Goal: Task Accomplishment & Management: Complete application form

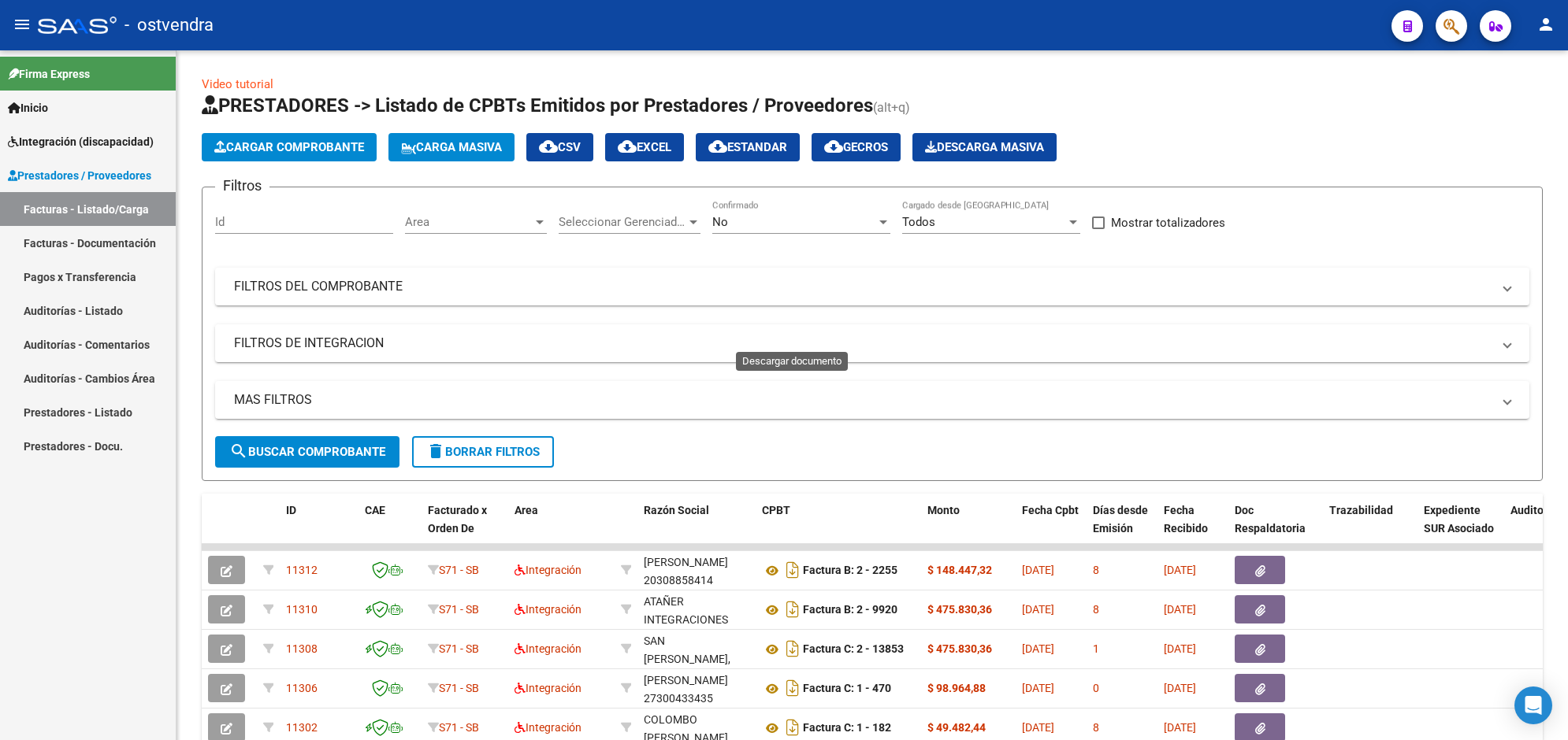
scroll to position [313, 0]
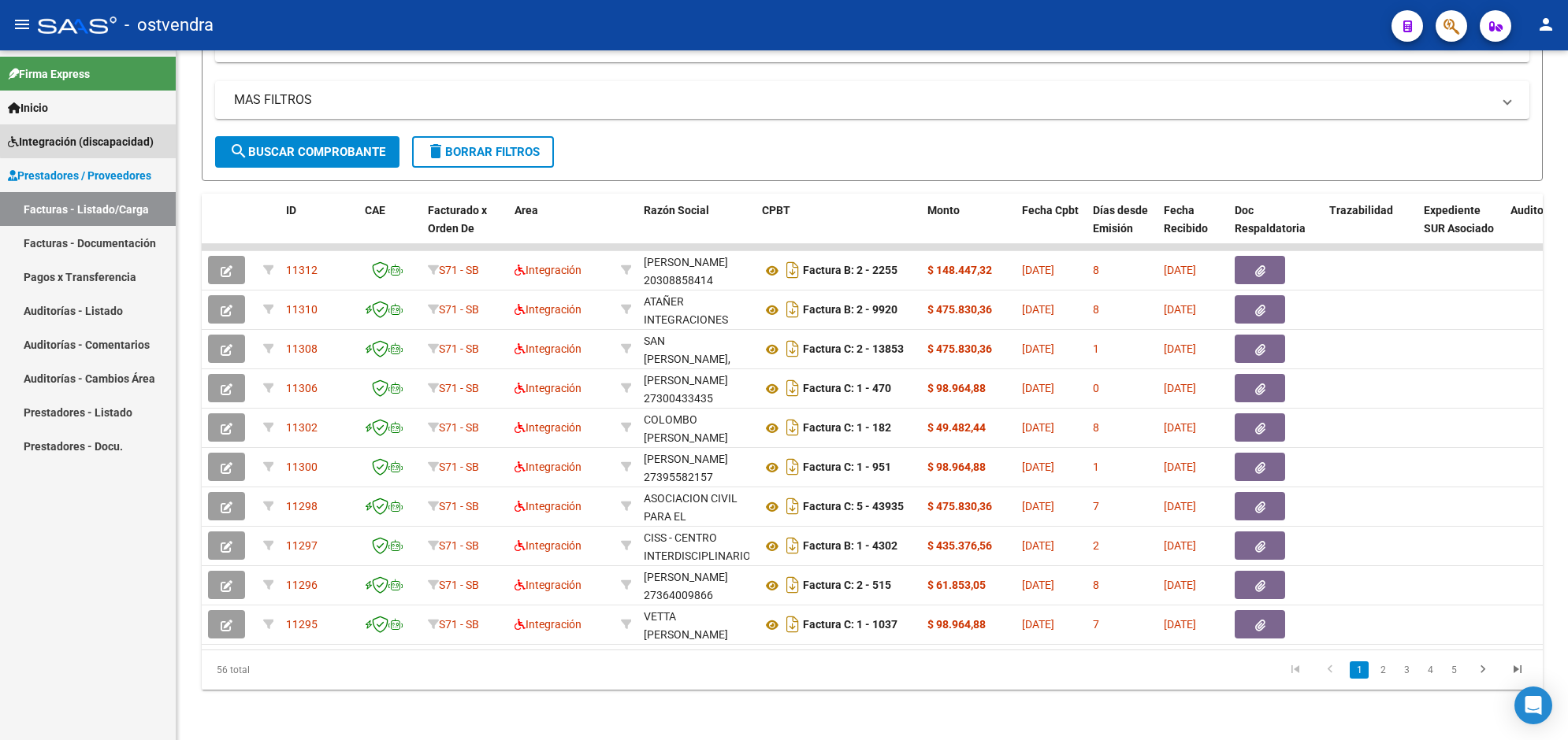
click at [88, 140] on span "Integración (discapacidad)" at bounding box center [81, 141] width 145 height 17
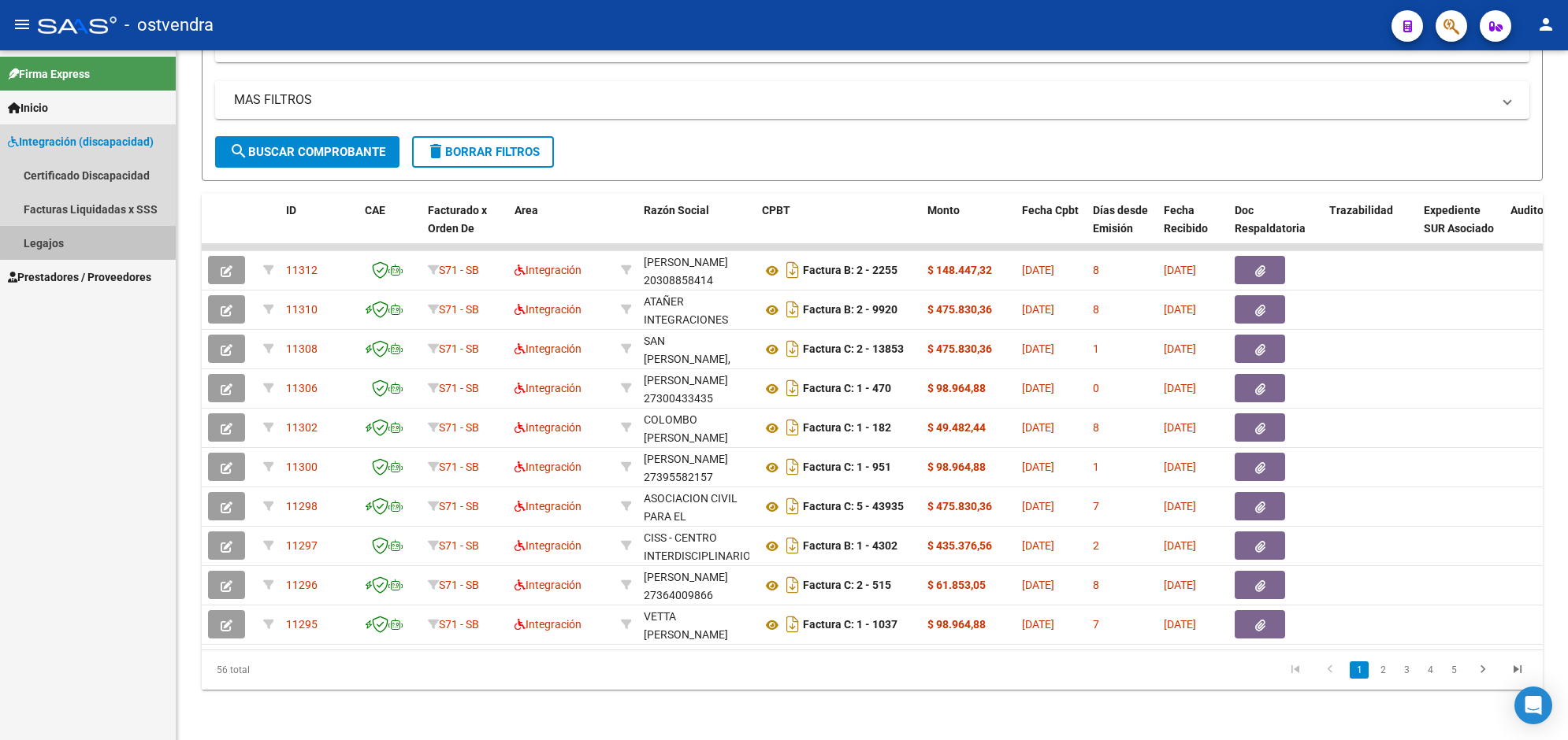
click at [103, 231] on link "Legajos" at bounding box center [88, 243] width 176 height 34
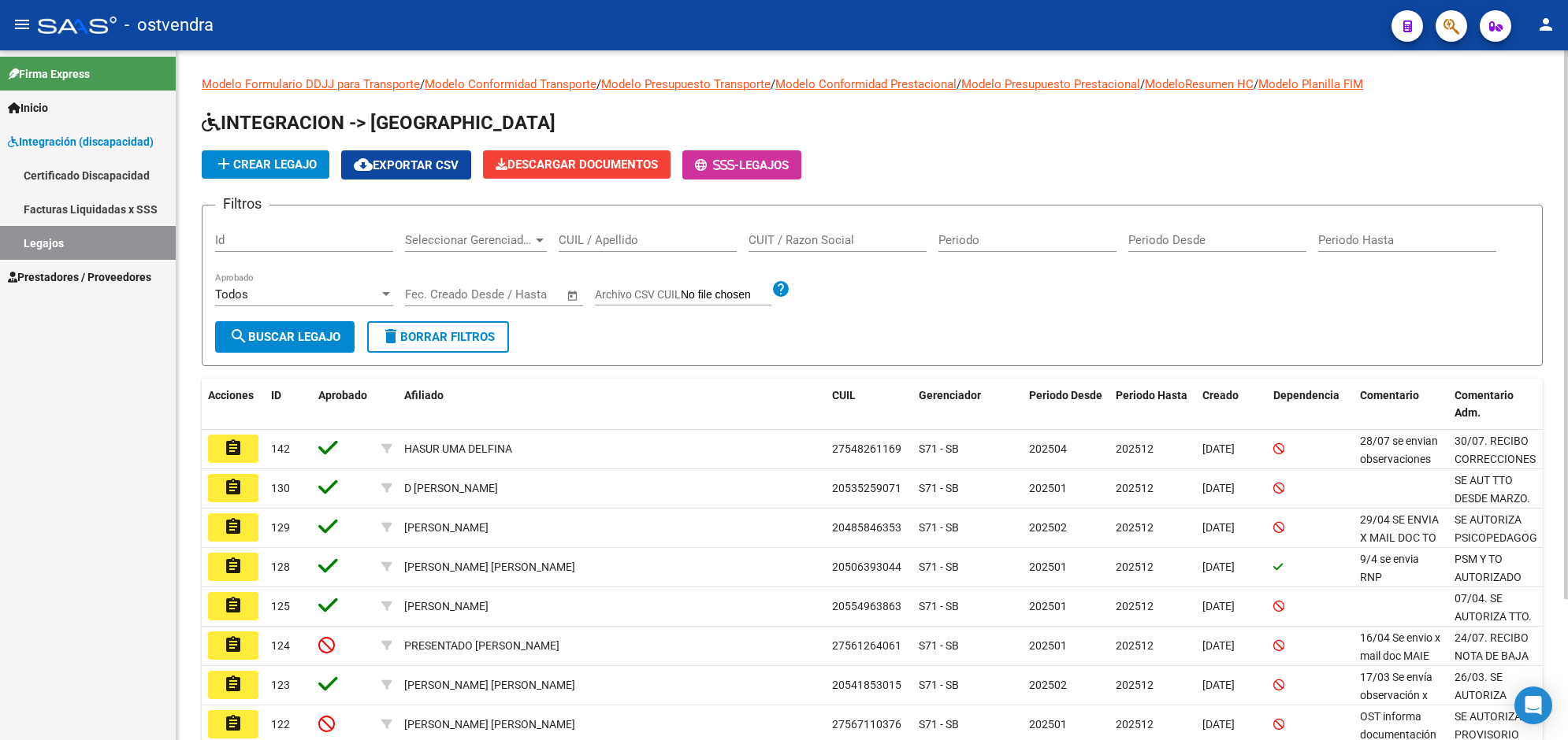
scroll to position [178, 0]
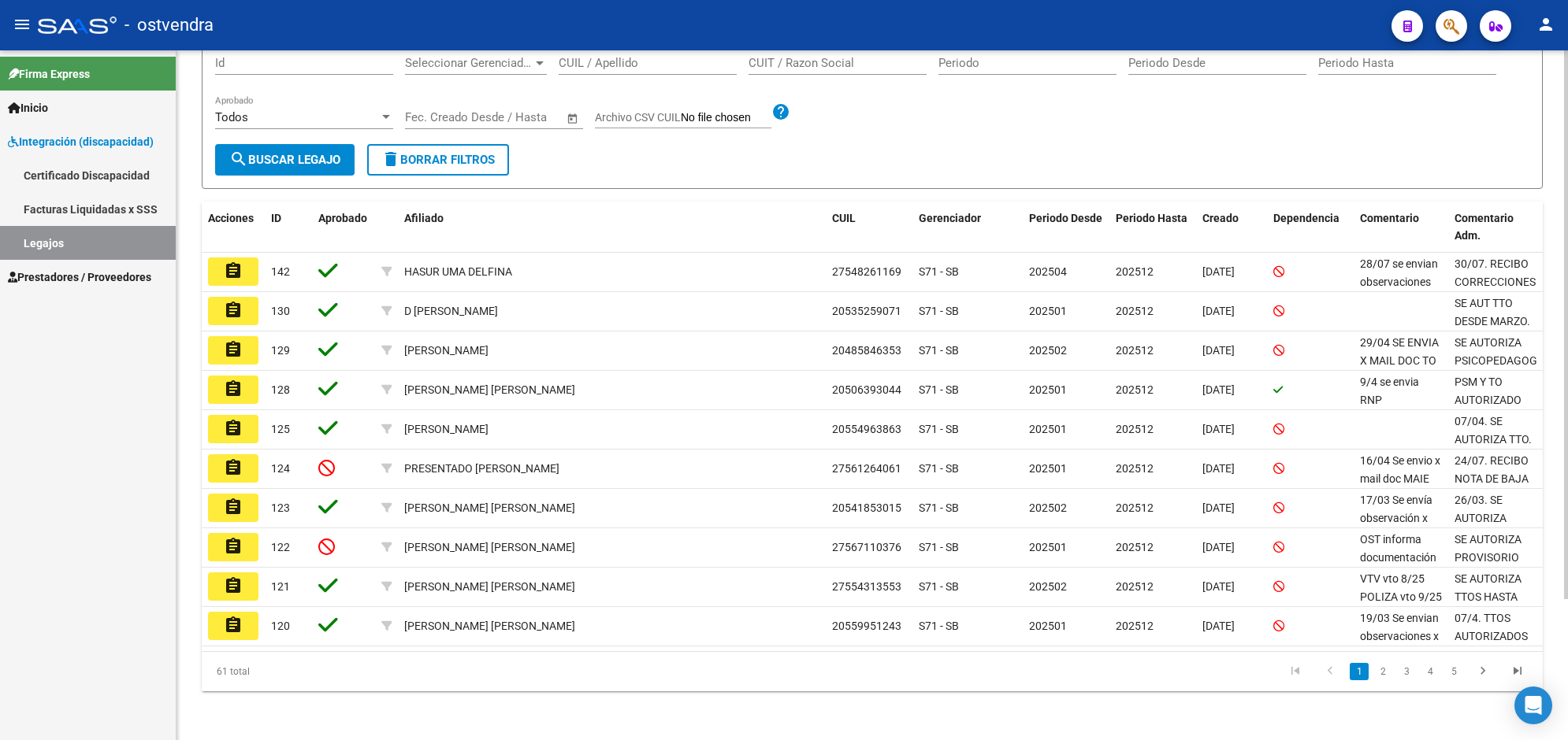
click at [1567, 649] on html "menu - ostvendra person Firma Express Inicio Instructivos Contacto OS Integraci…" at bounding box center [784, 370] width 1568 height 740
click at [1380, 670] on link "2" at bounding box center [1382, 671] width 19 height 17
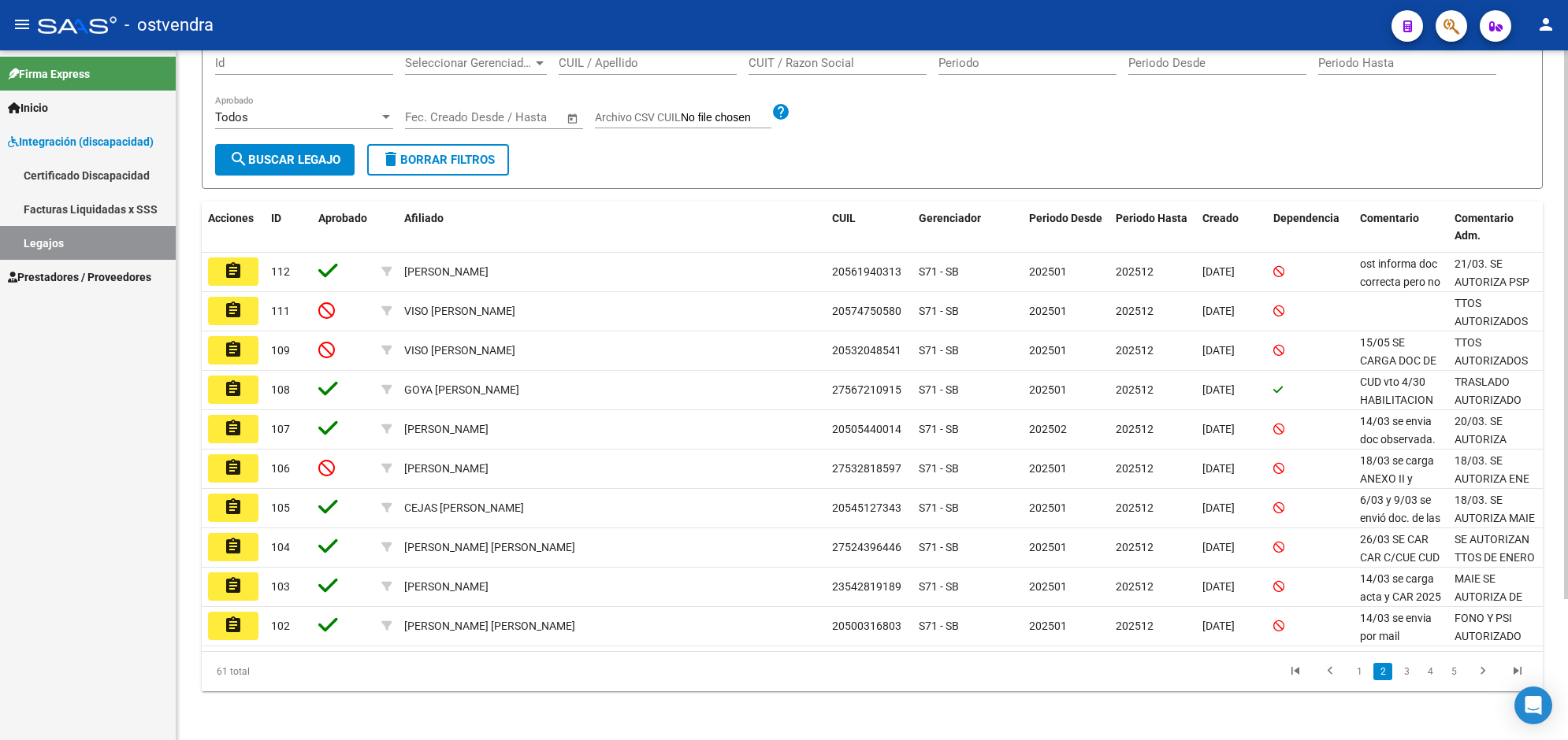
click at [1380, 670] on link "2" at bounding box center [1382, 671] width 19 height 17
click at [1398, 672] on link "3" at bounding box center [1406, 671] width 19 height 17
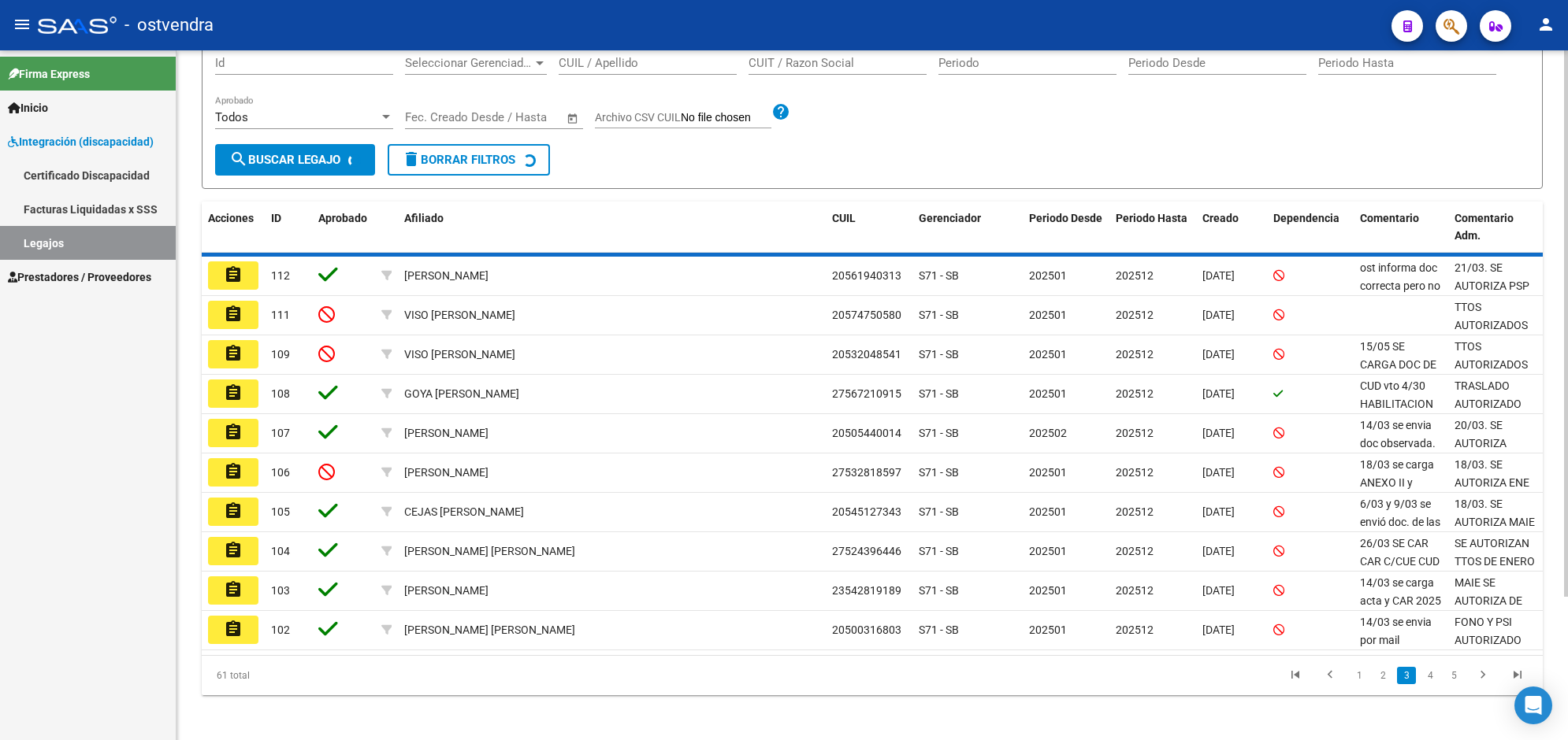
scroll to position [170, 0]
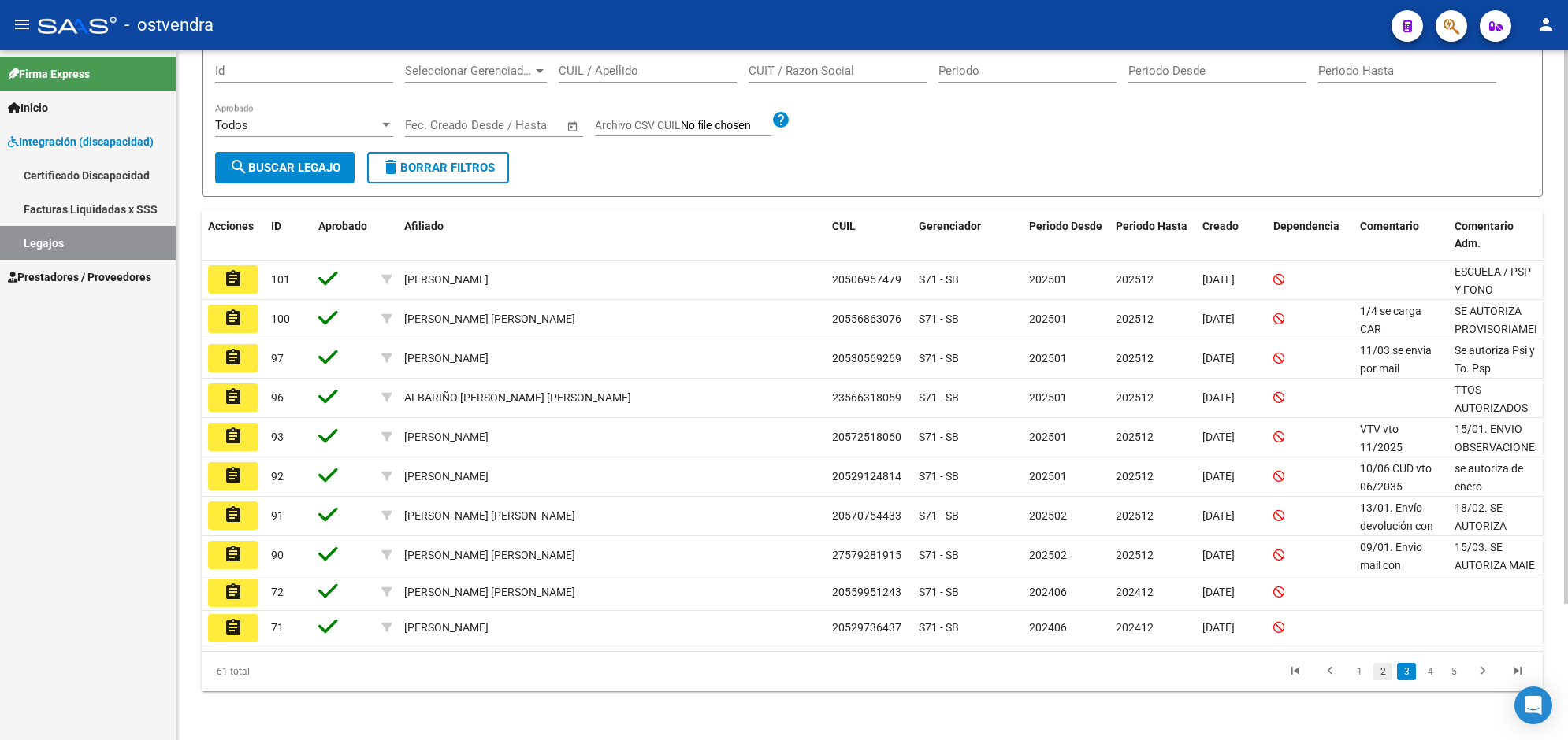
click at [1385, 674] on link "2" at bounding box center [1382, 671] width 19 height 17
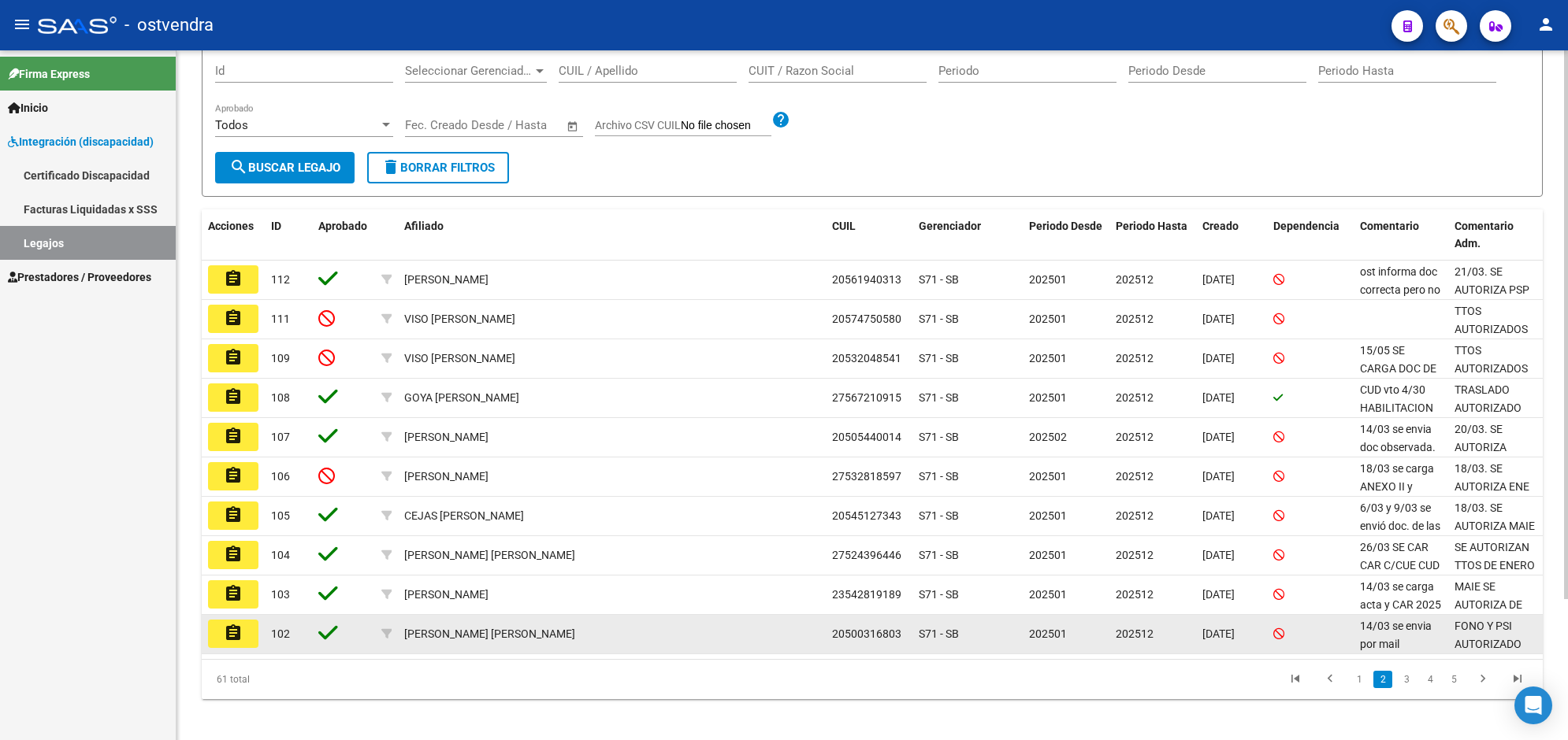
click at [223, 636] on mat-icon "assignment" at bounding box center [232, 632] width 19 height 19
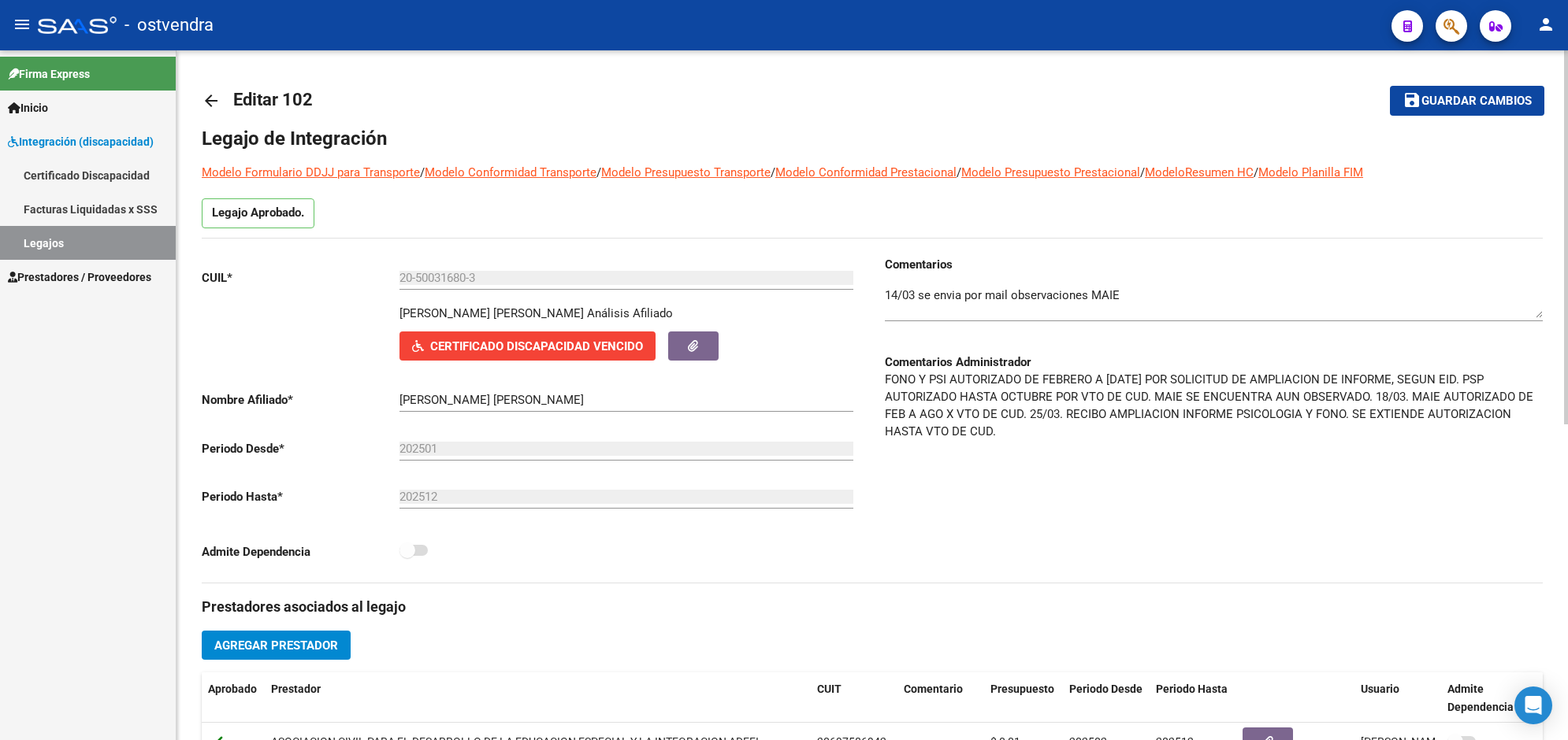
click at [1565, 638] on div at bounding box center [1566, 395] width 4 height 690
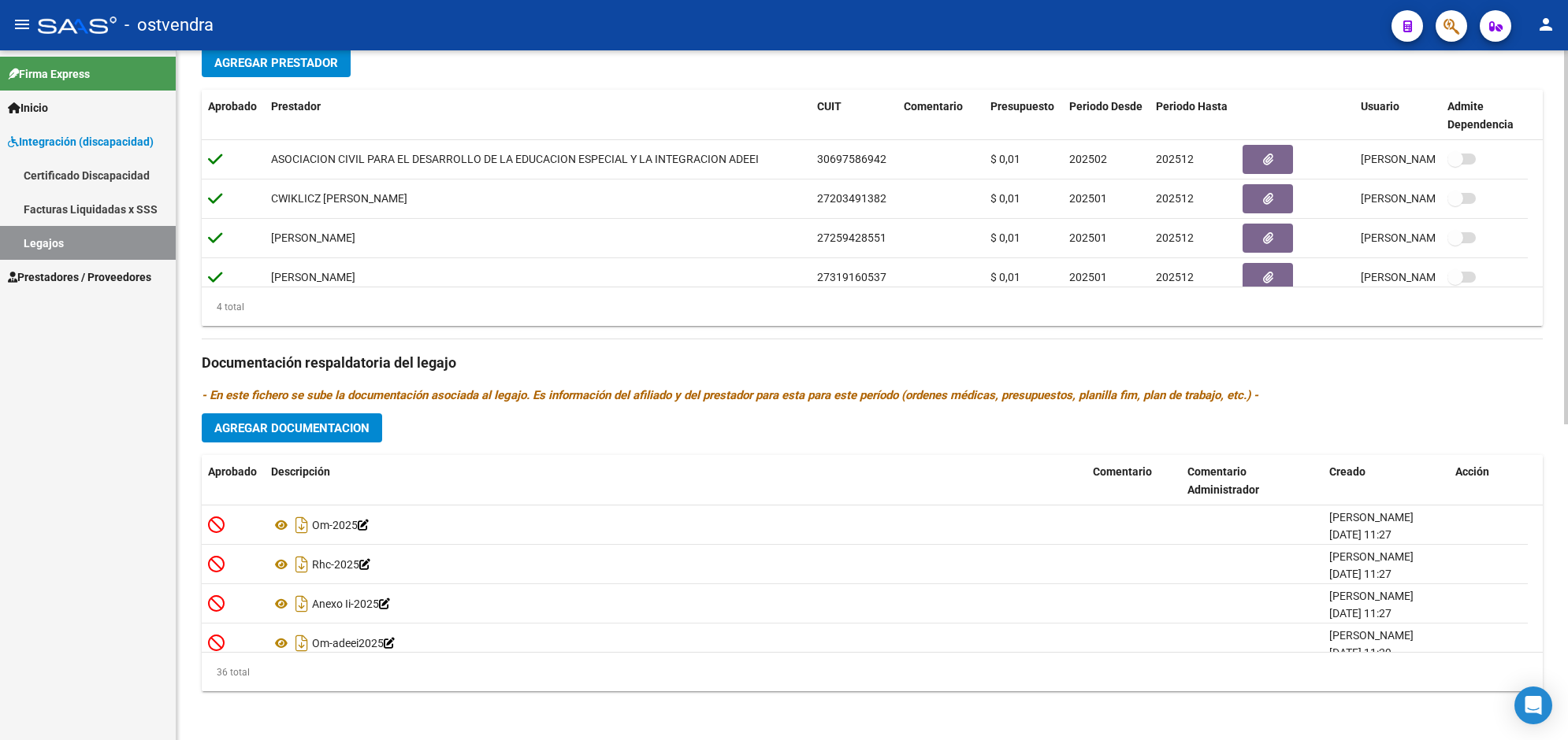
click at [1565, 638] on div at bounding box center [1566, 552] width 4 height 374
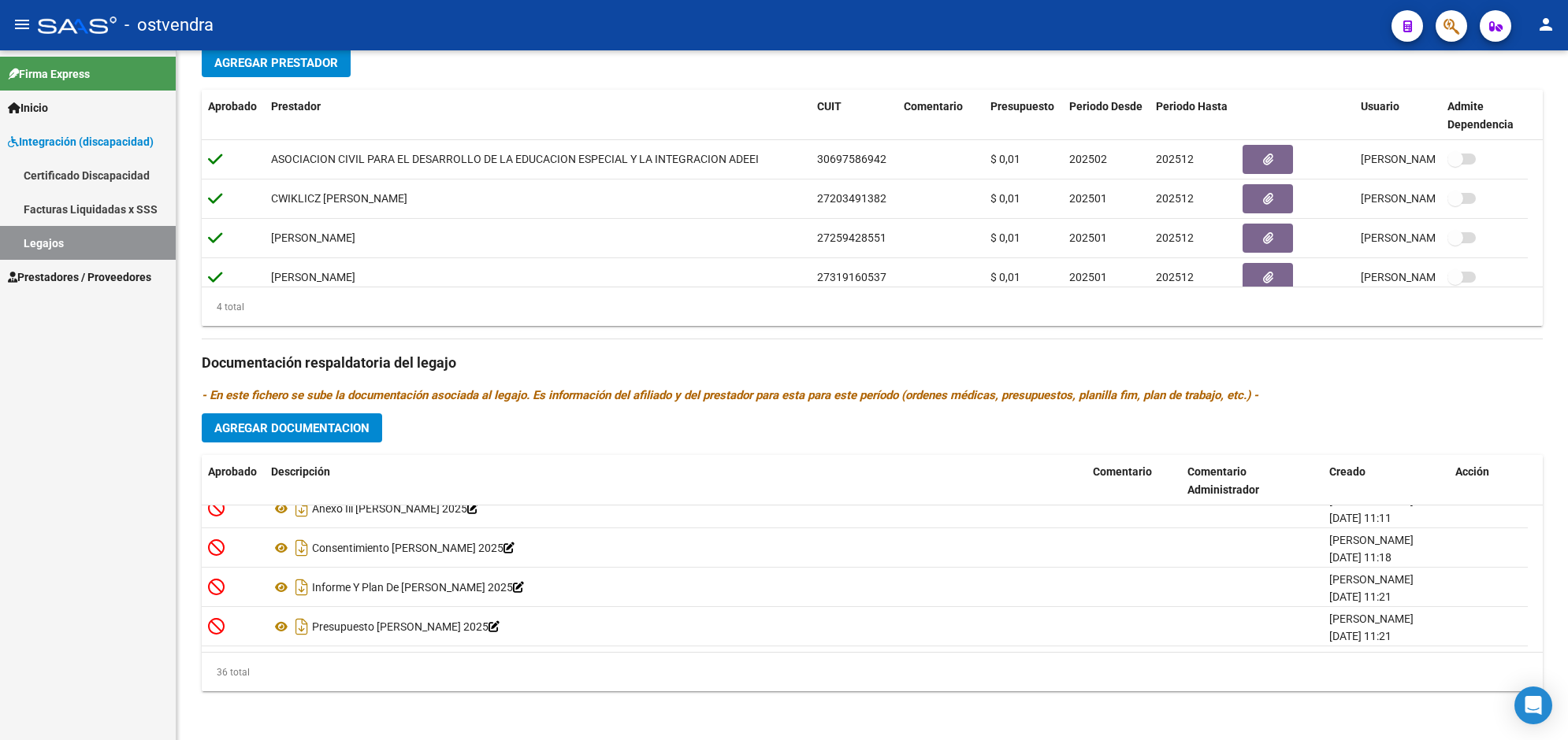
scroll to position [0, 0]
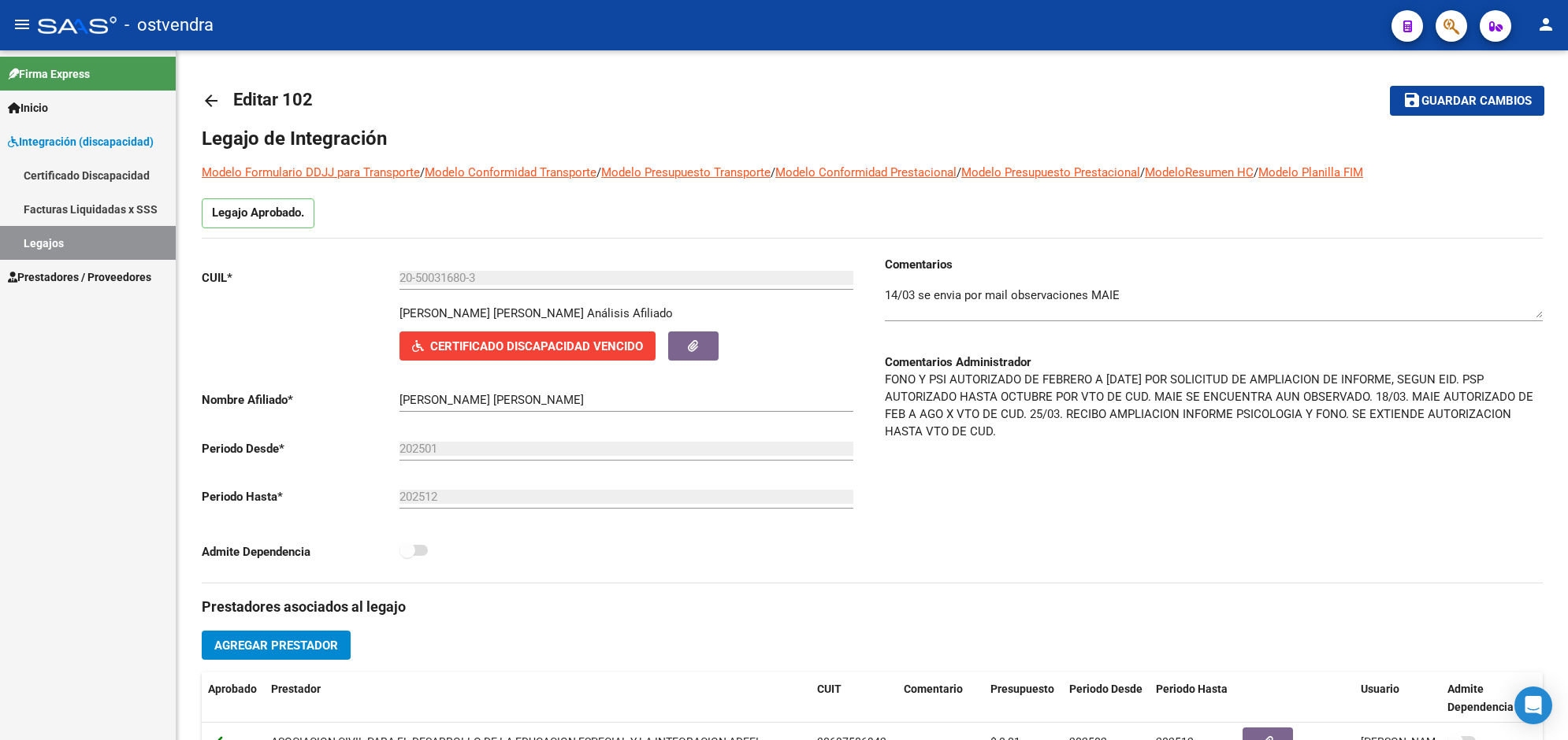
click at [1564, 134] on div at bounding box center [1566, 395] width 4 height 690
click at [1255, 285] on div at bounding box center [1213, 298] width 658 height 48
type textarea "14/03 se envia por mail observaciones MAIE 8/10 CUD ACTUALIZADO VTO 2030"
click at [1490, 103] on span "Guardar cambios" at bounding box center [1476, 101] width 110 height 14
click at [145, 274] on span "Prestadores / Proveedores" at bounding box center [80, 276] width 144 height 17
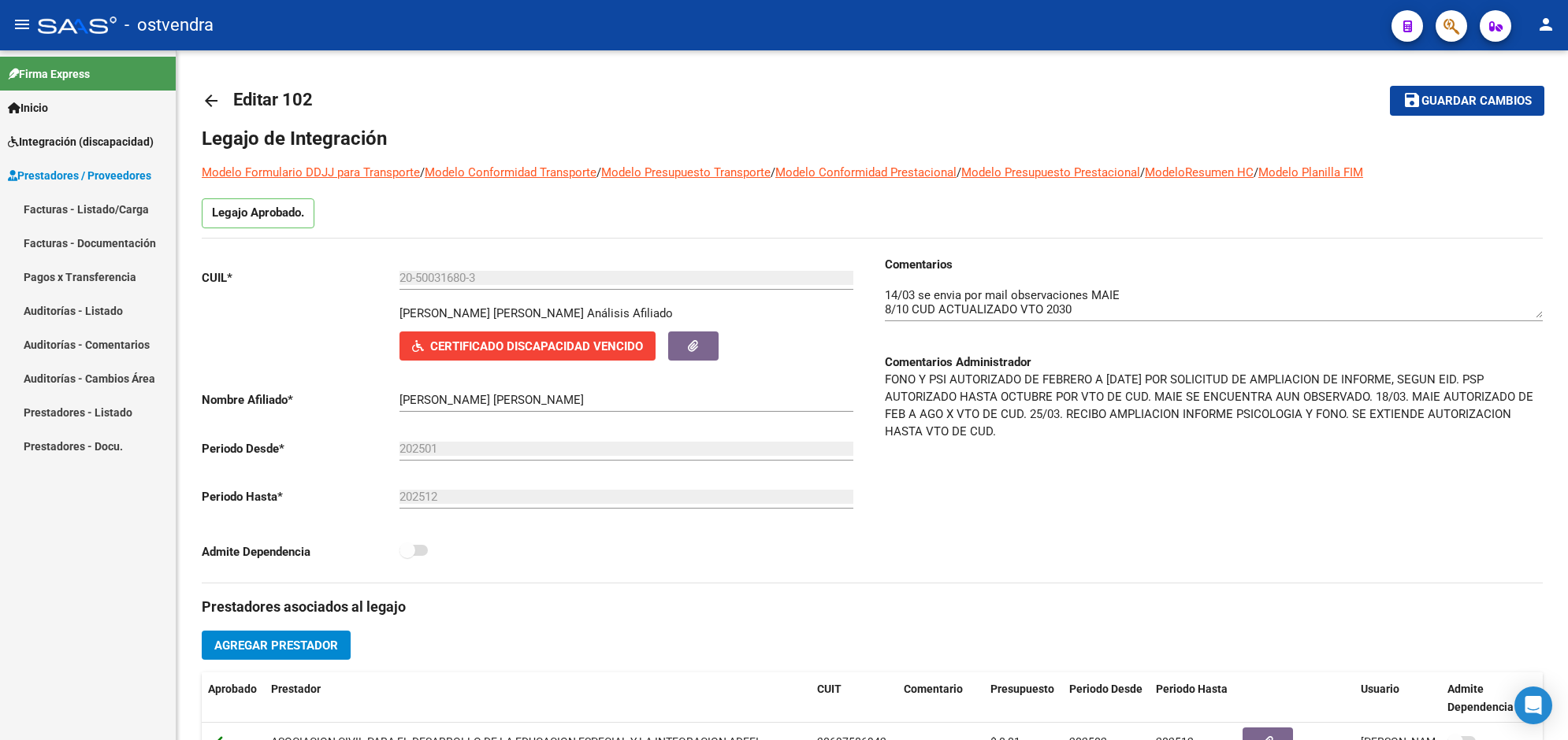
click at [142, 213] on link "Facturas - Listado/Carga" at bounding box center [88, 209] width 176 height 34
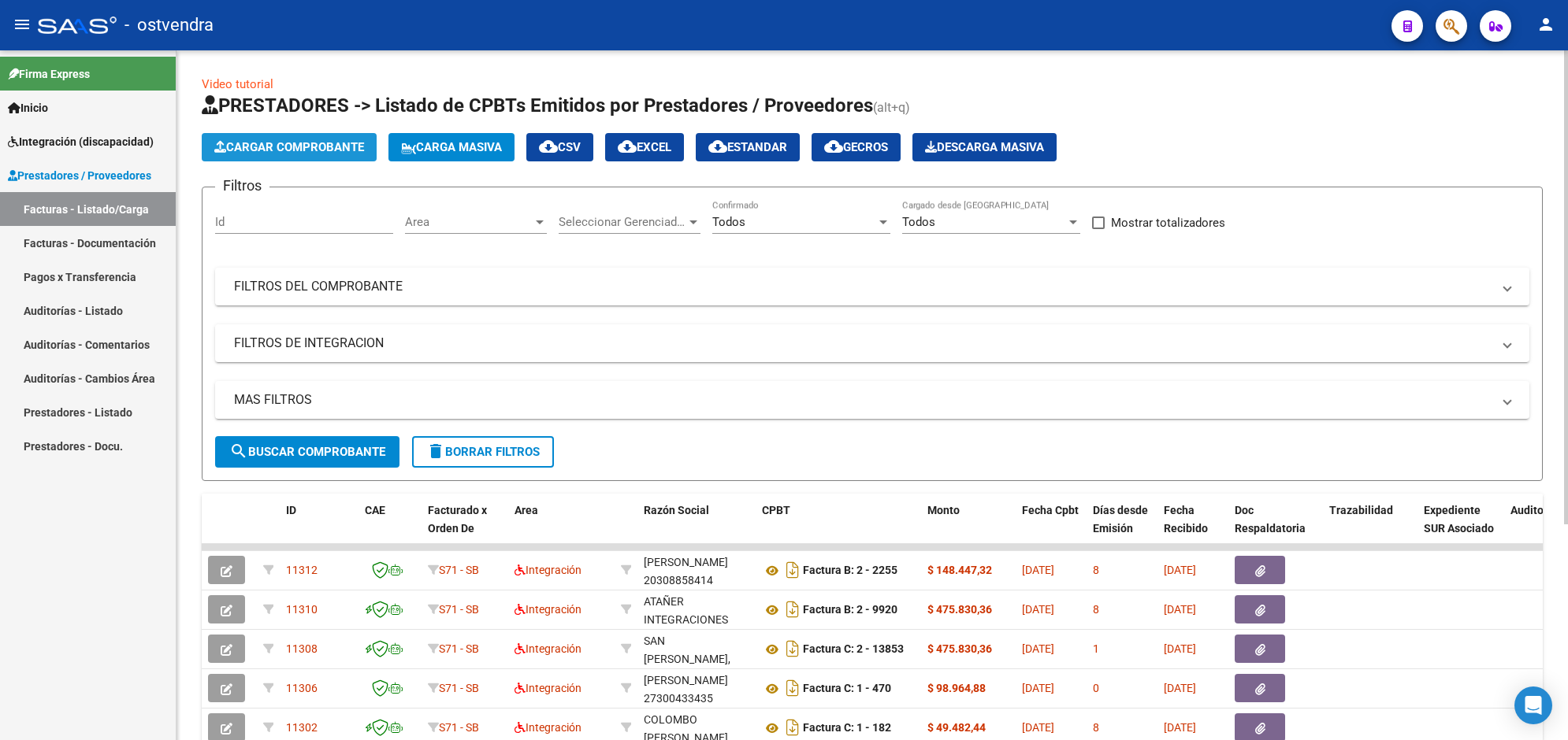
click at [313, 148] on span "Cargar Comprobante" at bounding box center [289, 147] width 150 height 14
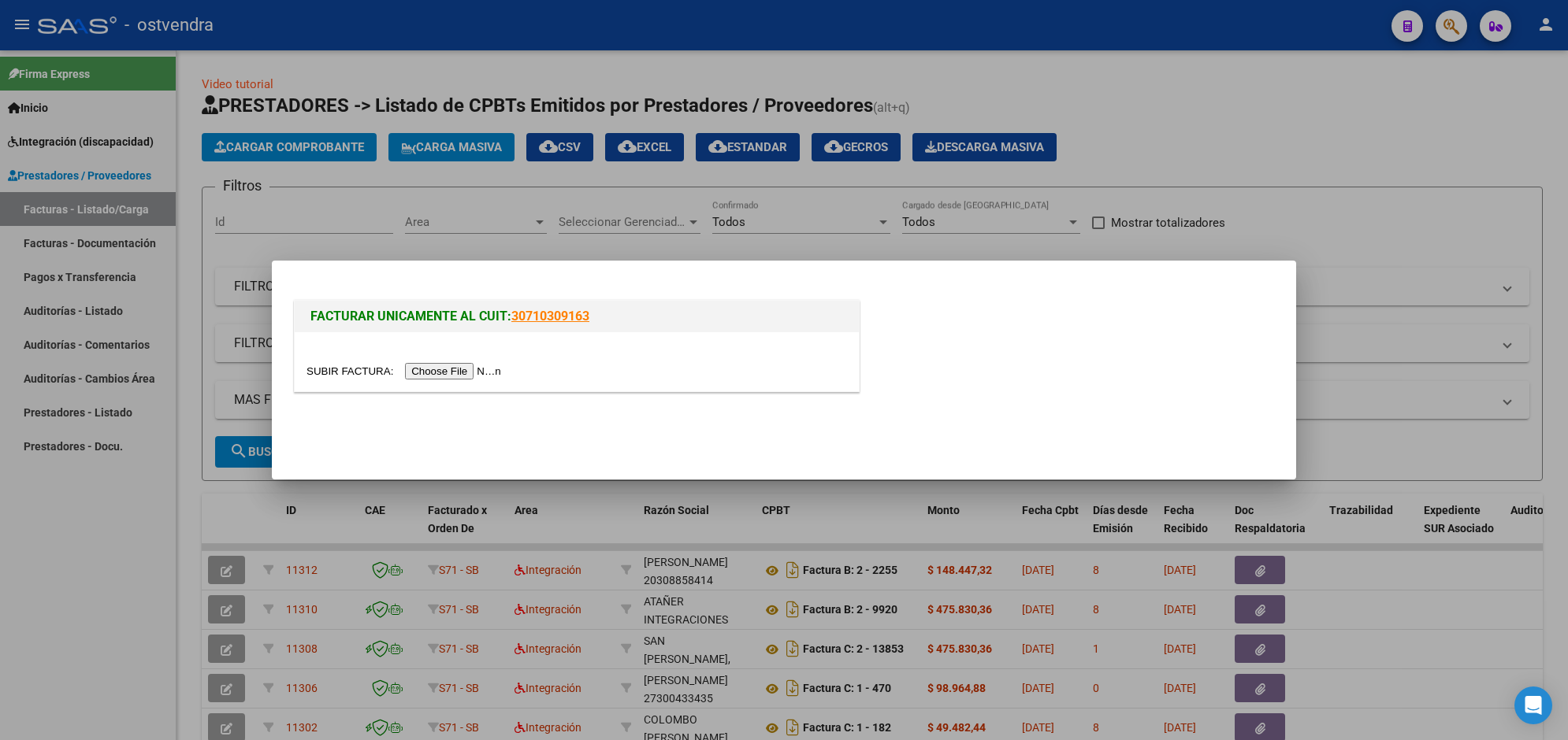
click at [455, 371] on input "file" at bounding box center [407, 371] width 199 height 16
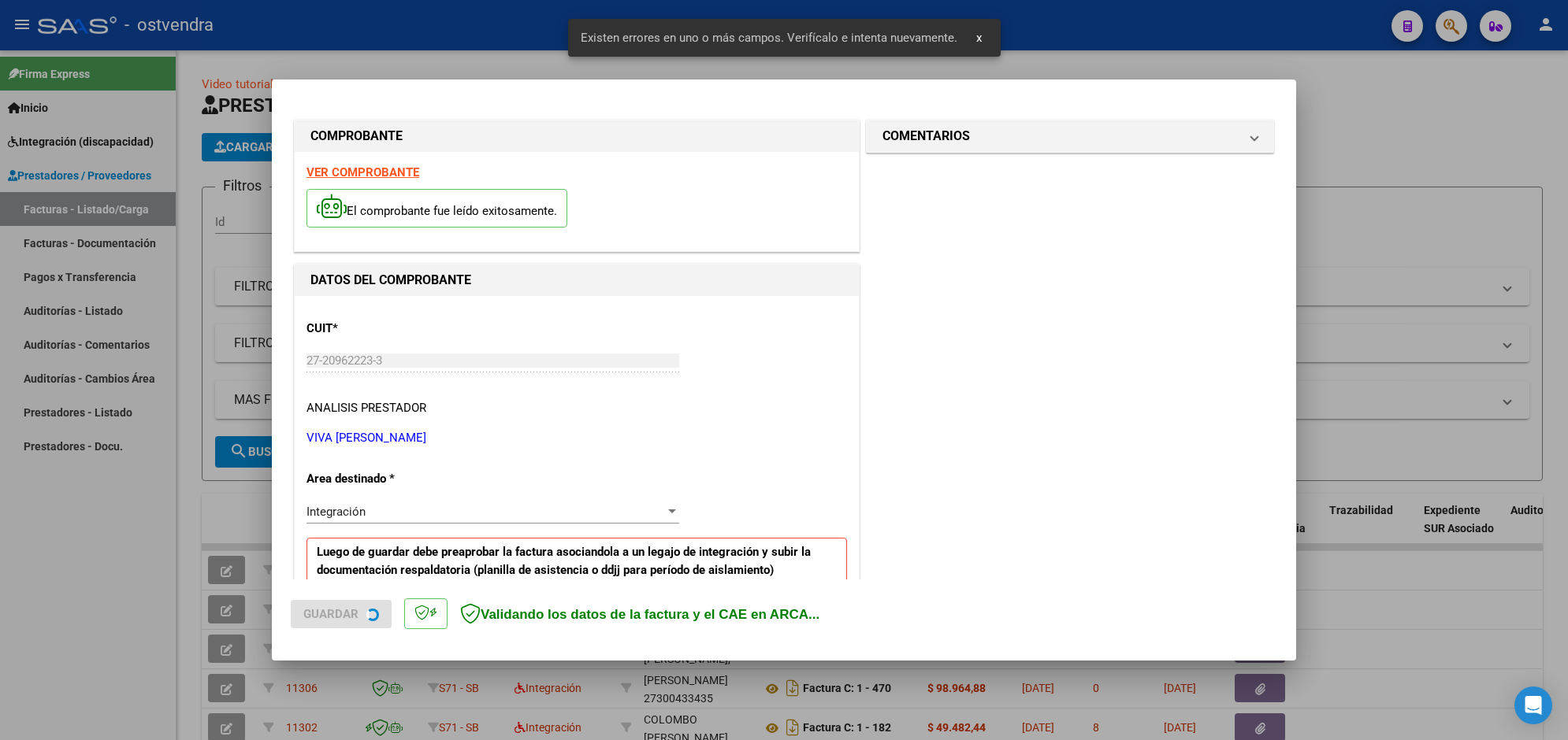
scroll to position [309, 0]
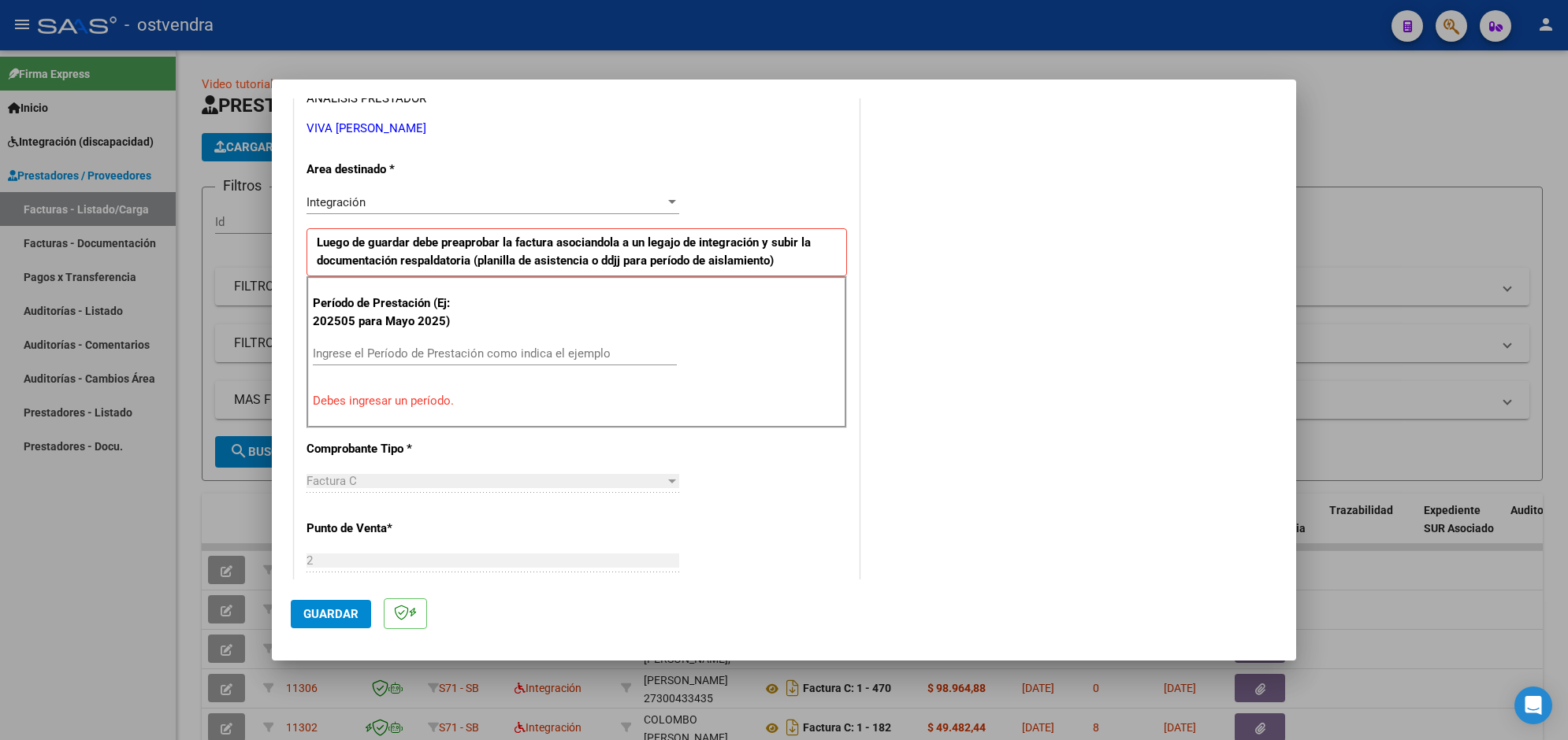
click at [592, 352] on input "Ingrese el Período de Prestación como indica el ejemplo" at bounding box center [495, 353] width 364 height 14
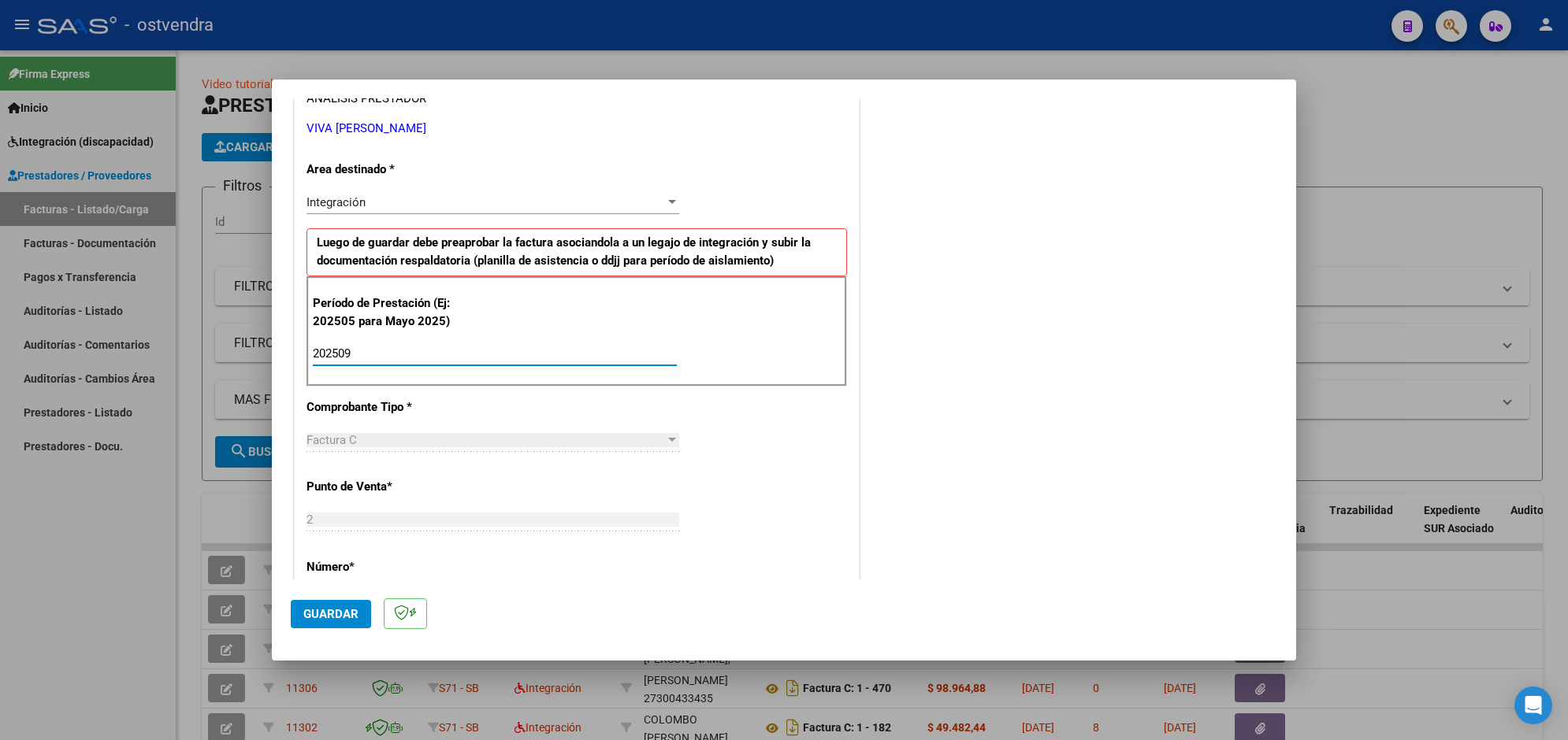
type input "202509"
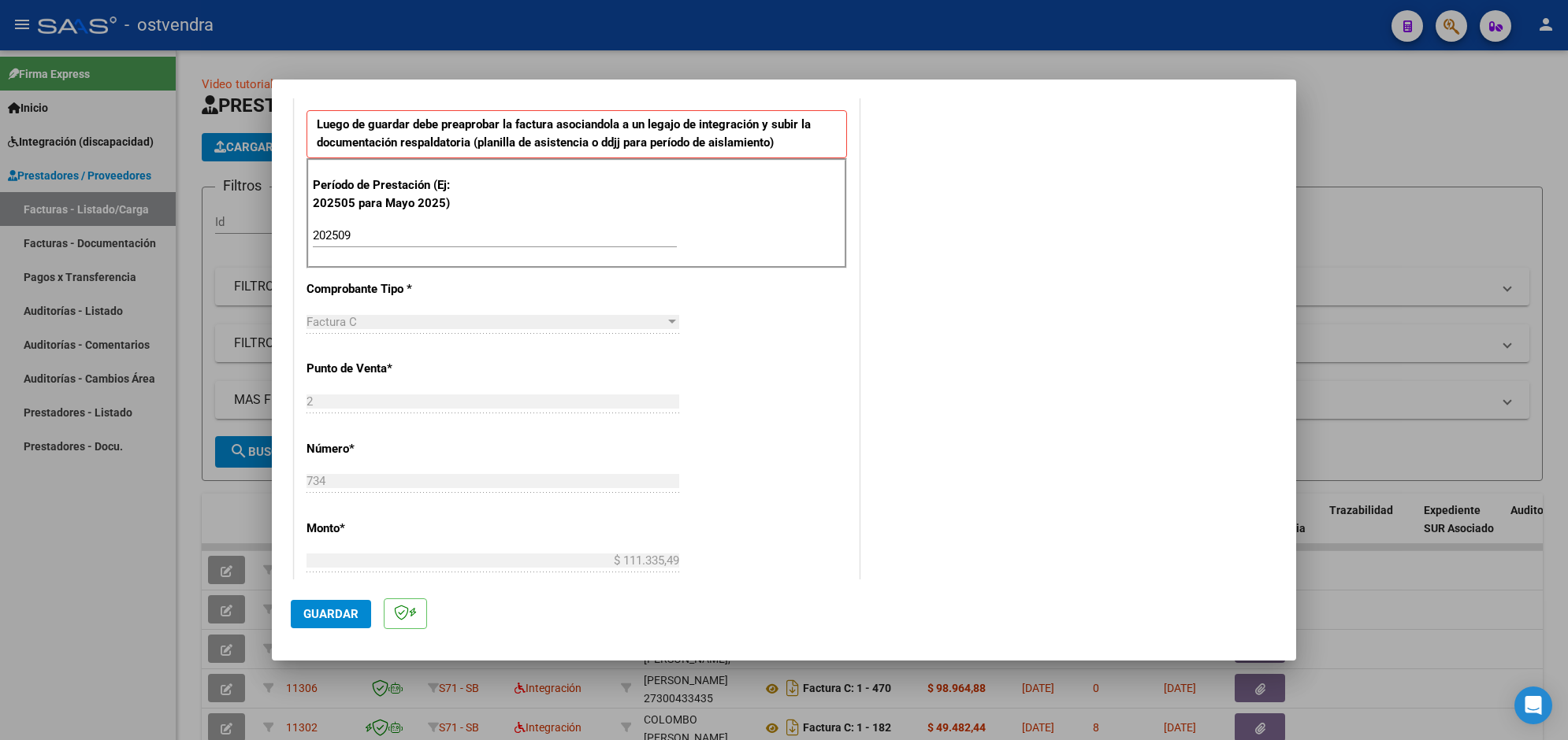
scroll to position [467, 0]
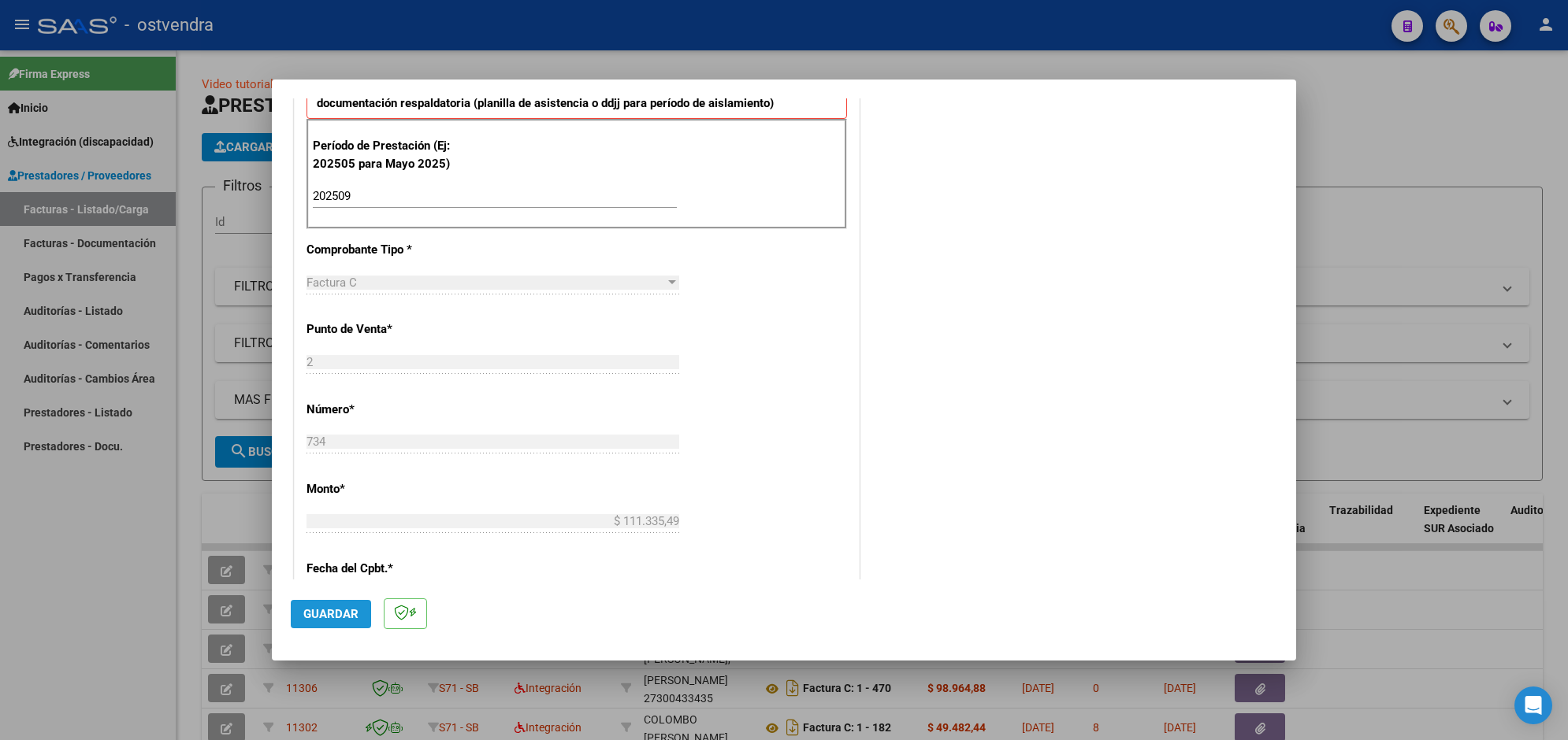
click at [355, 605] on button "Guardar" at bounding box center [331, 614] width 81 height 29
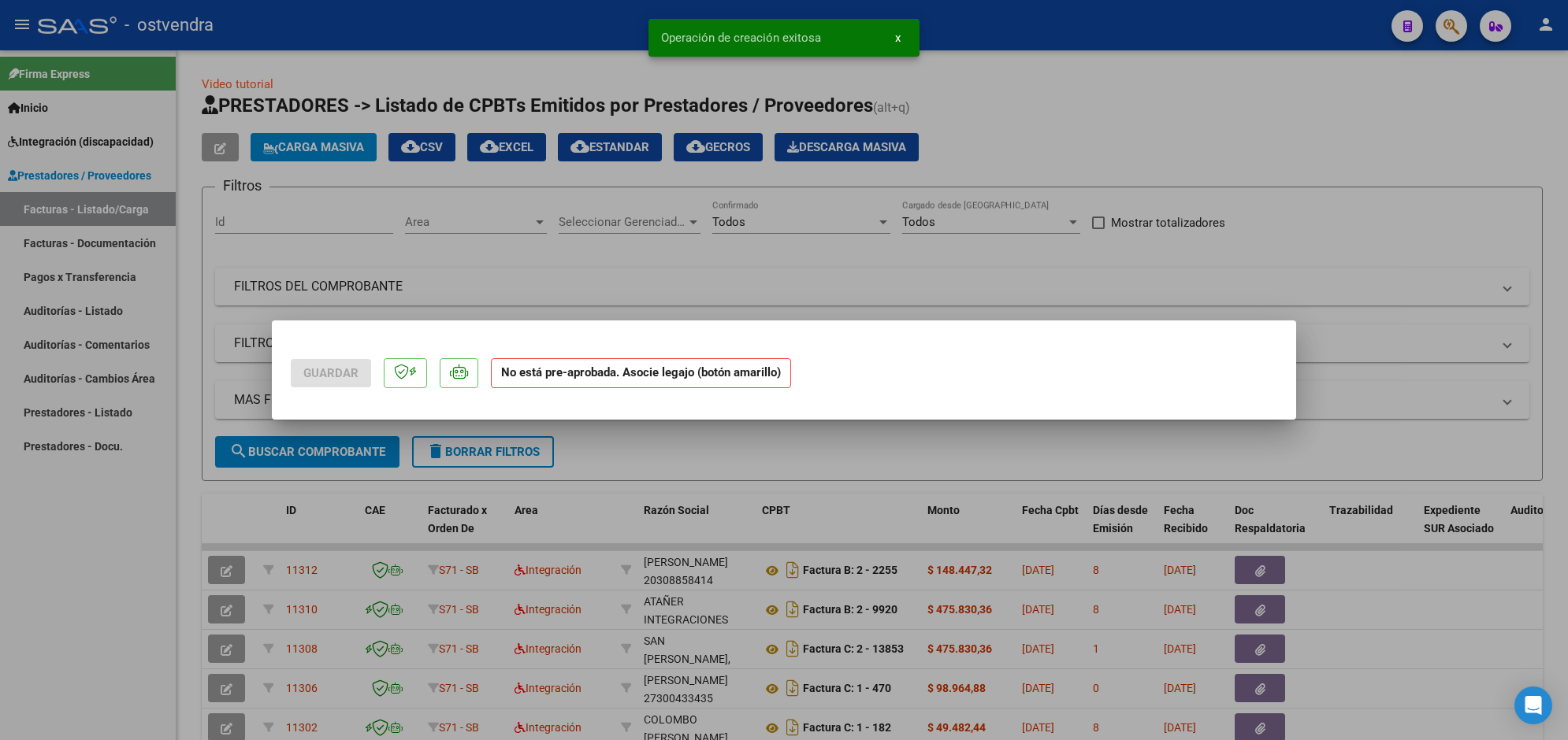
scroll to position [0, 0]
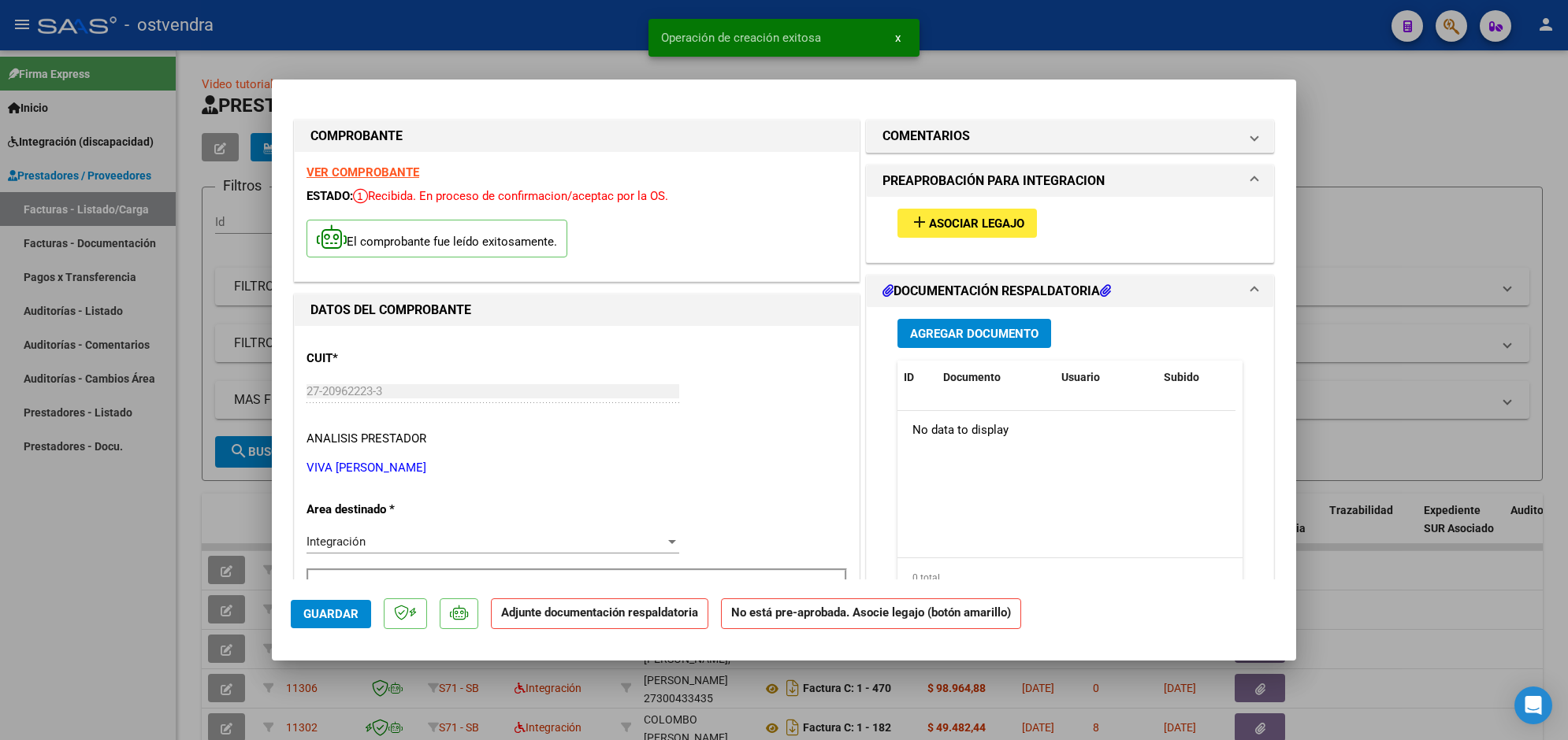
click at [952, 222] on span "Asociar Legajo" at bounding box center [977, 223] width 95 height 14
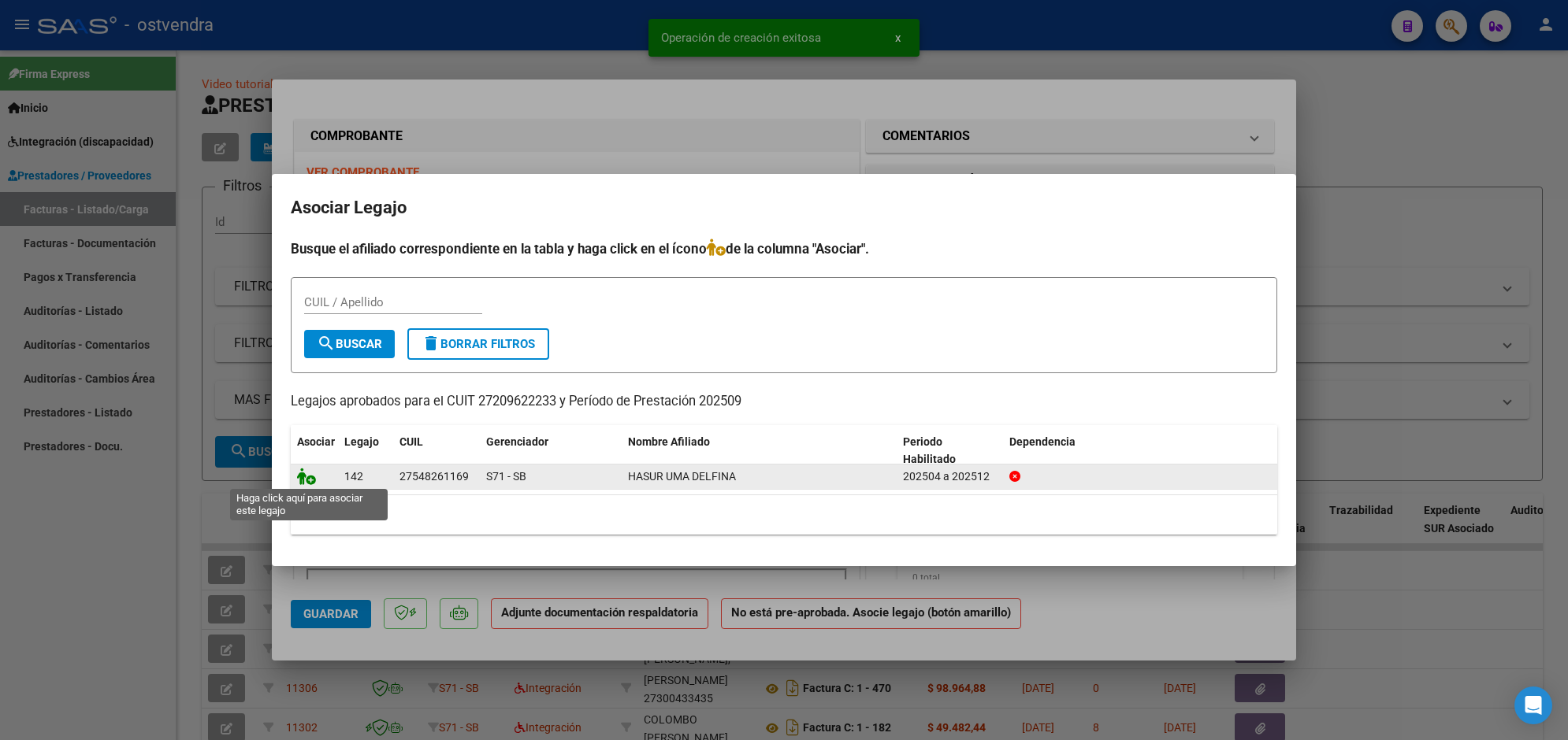
click at [313, 468] on icon at bounding box center [306, 475] width 19 height 17
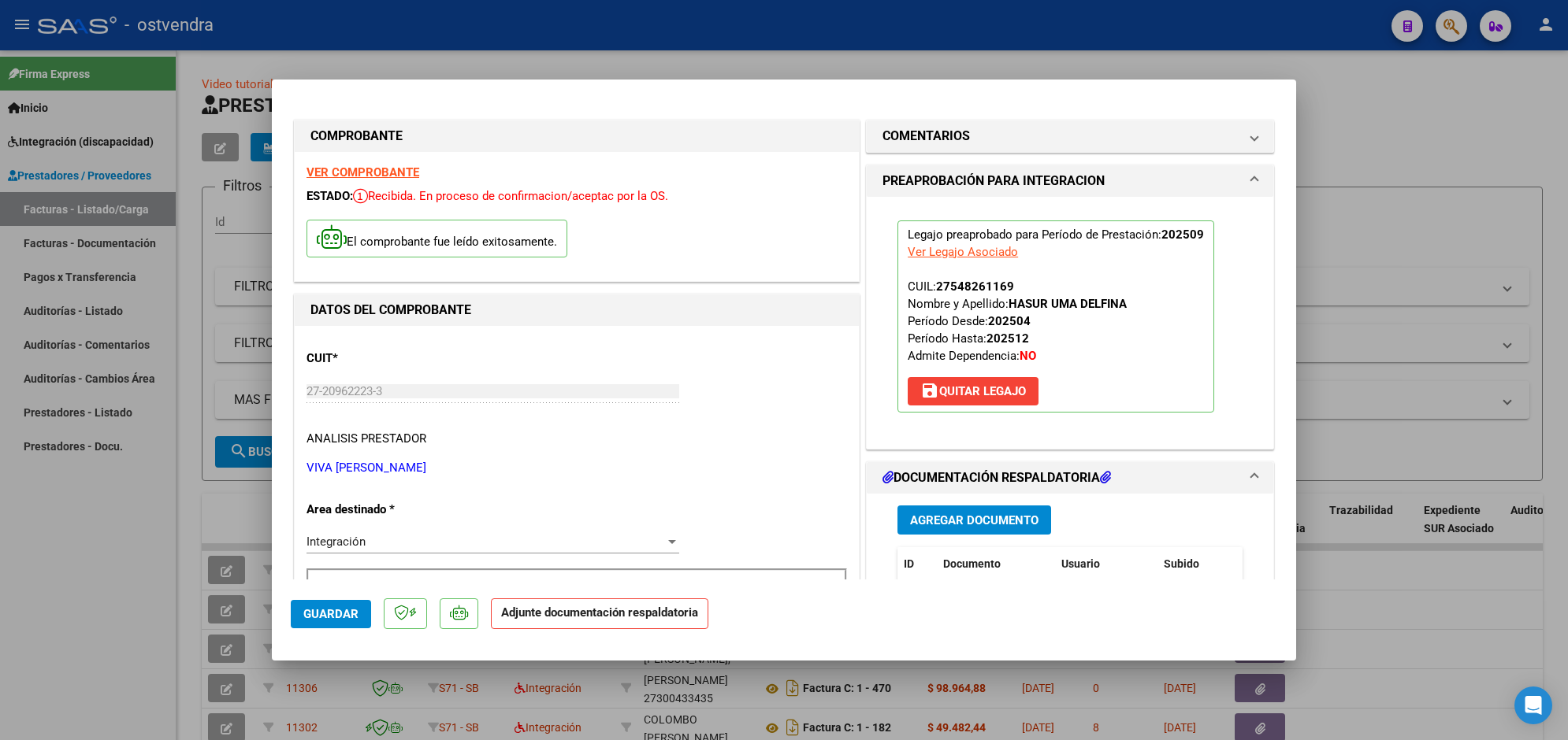
click at [978, 519] on span "Agregar Documento" at bounding box center [974, 520] width 128 height 14
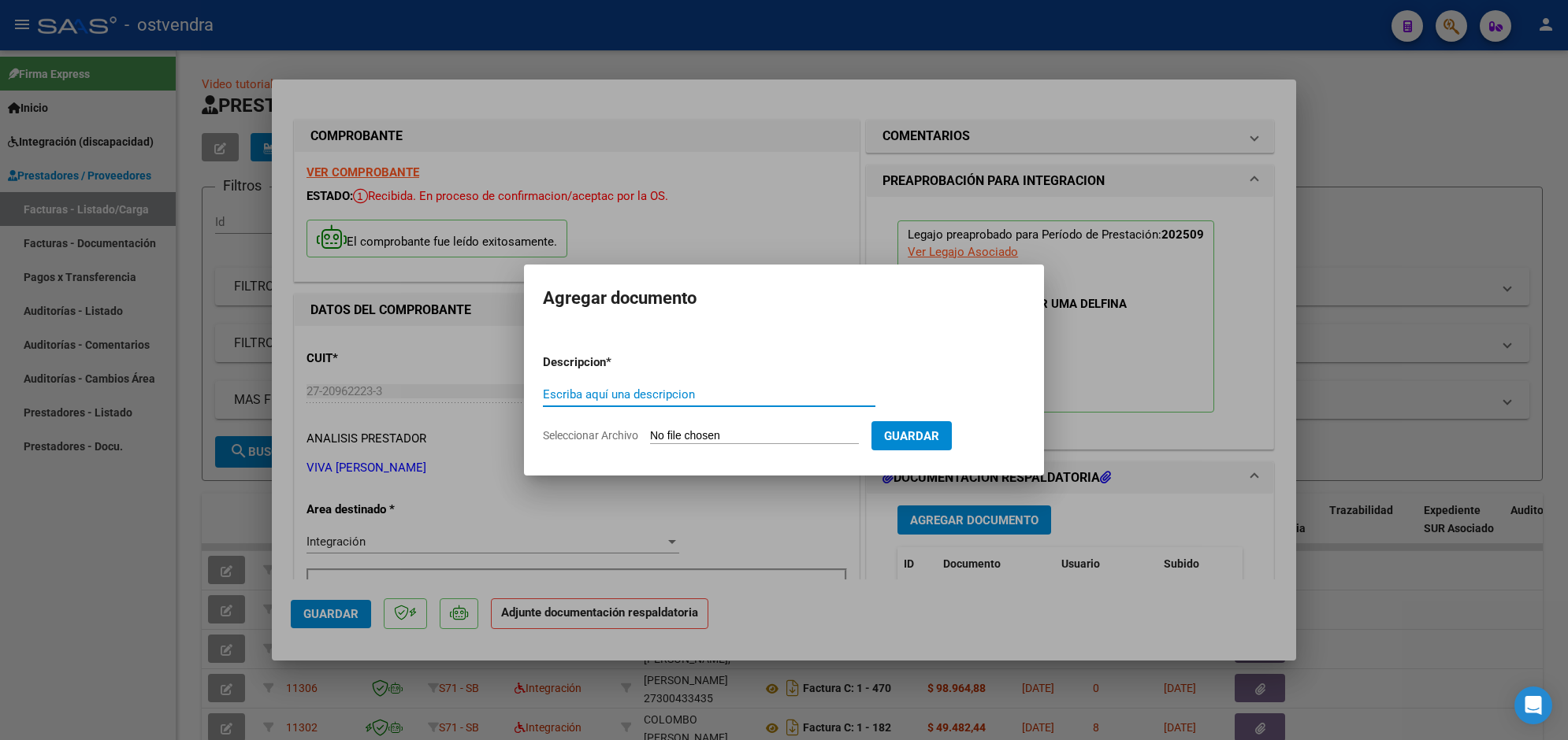
click at [829, 427] on form "Descripcion * Escriba aquí una descripcion Seleccionar Archivo Guardar" at bounding box center [784, 399] width 482 height 115
click at [771, 435] on input "Seleccionar Archivo" at bounding box center [754, 436] width 209 height 15
type input "C:\fakepath\ASISTENCIA C-2-734.pdf"
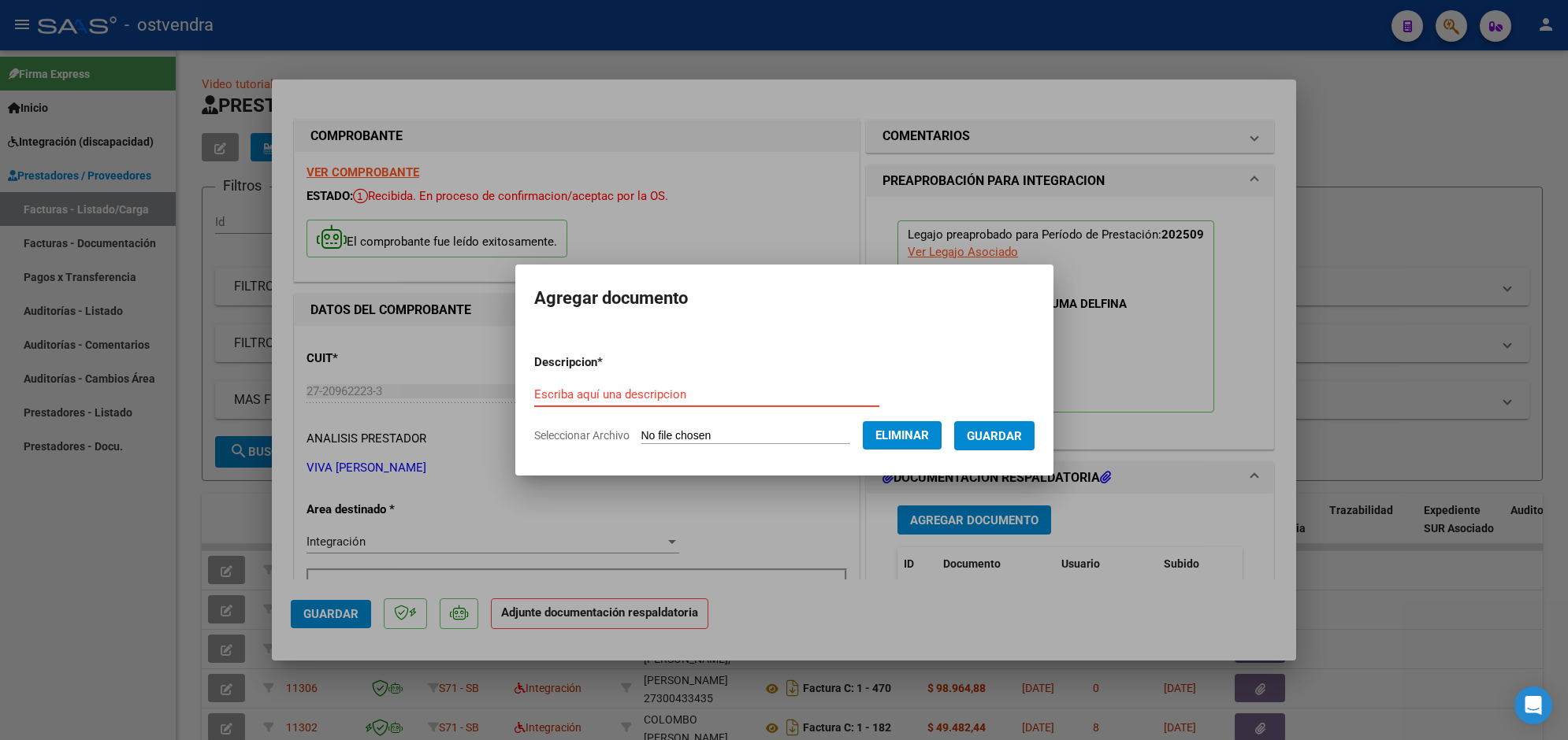
click at [760, 399] on input "Escriba aquí una descripcion" at bounding box center [706, 395] width 346 height 14
type input "PLANILLA DE ASISTENCIA"
click at [1027, 441] on button "Guardar" at bounding box center [994, 436] width 81 height 29
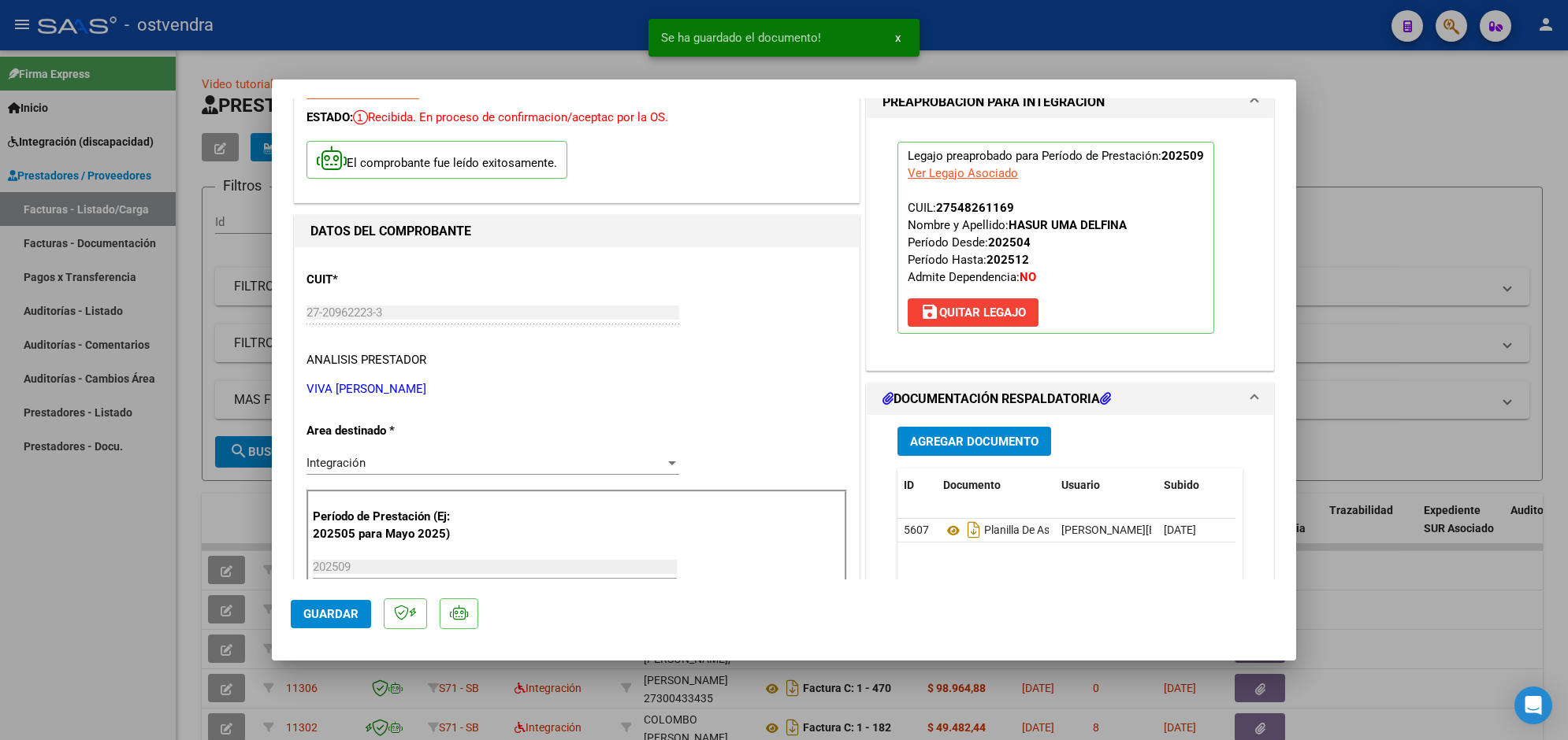
scroll to position [158, 0]
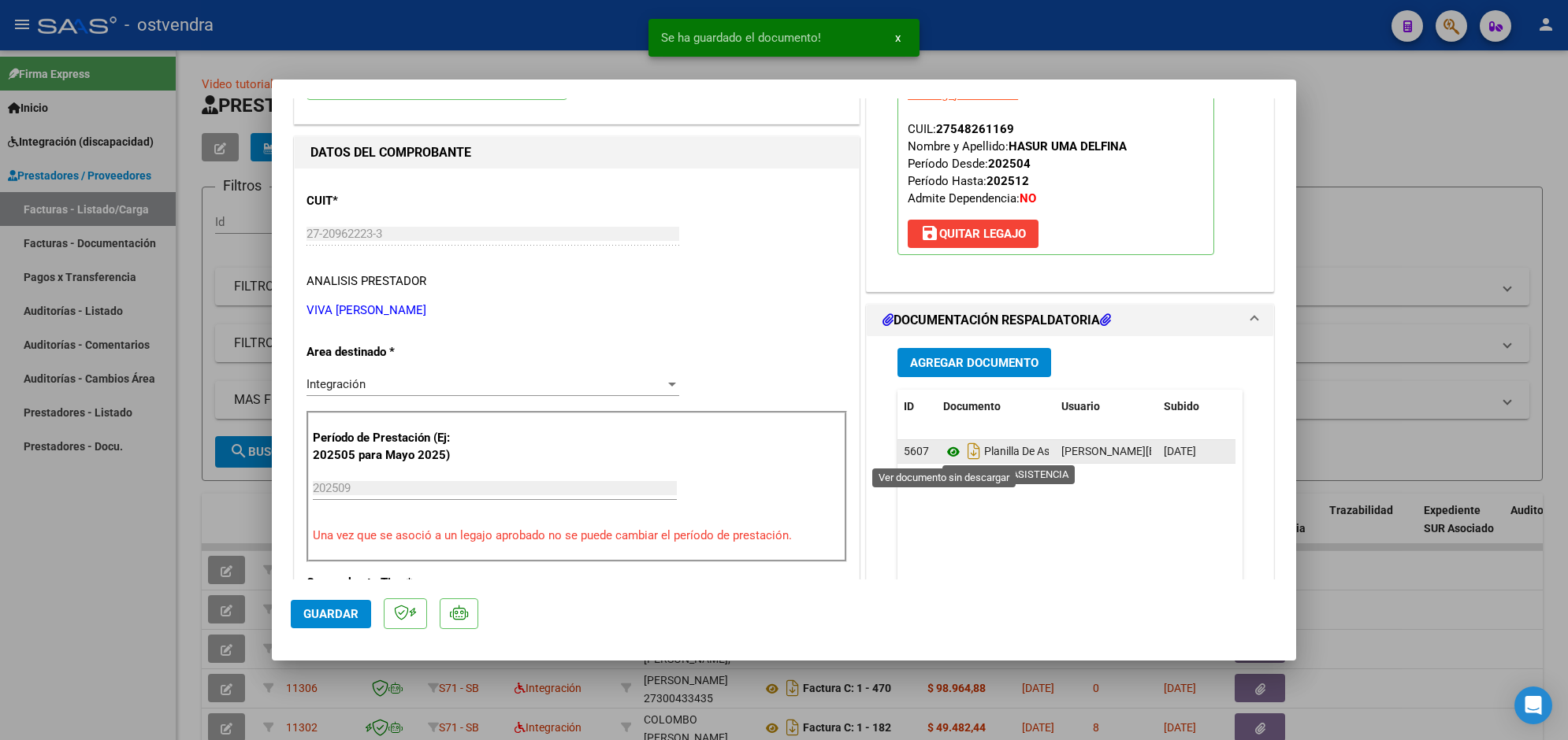
click at [943, 451] on icon at bounding box center [953, 451] width 21 height 19
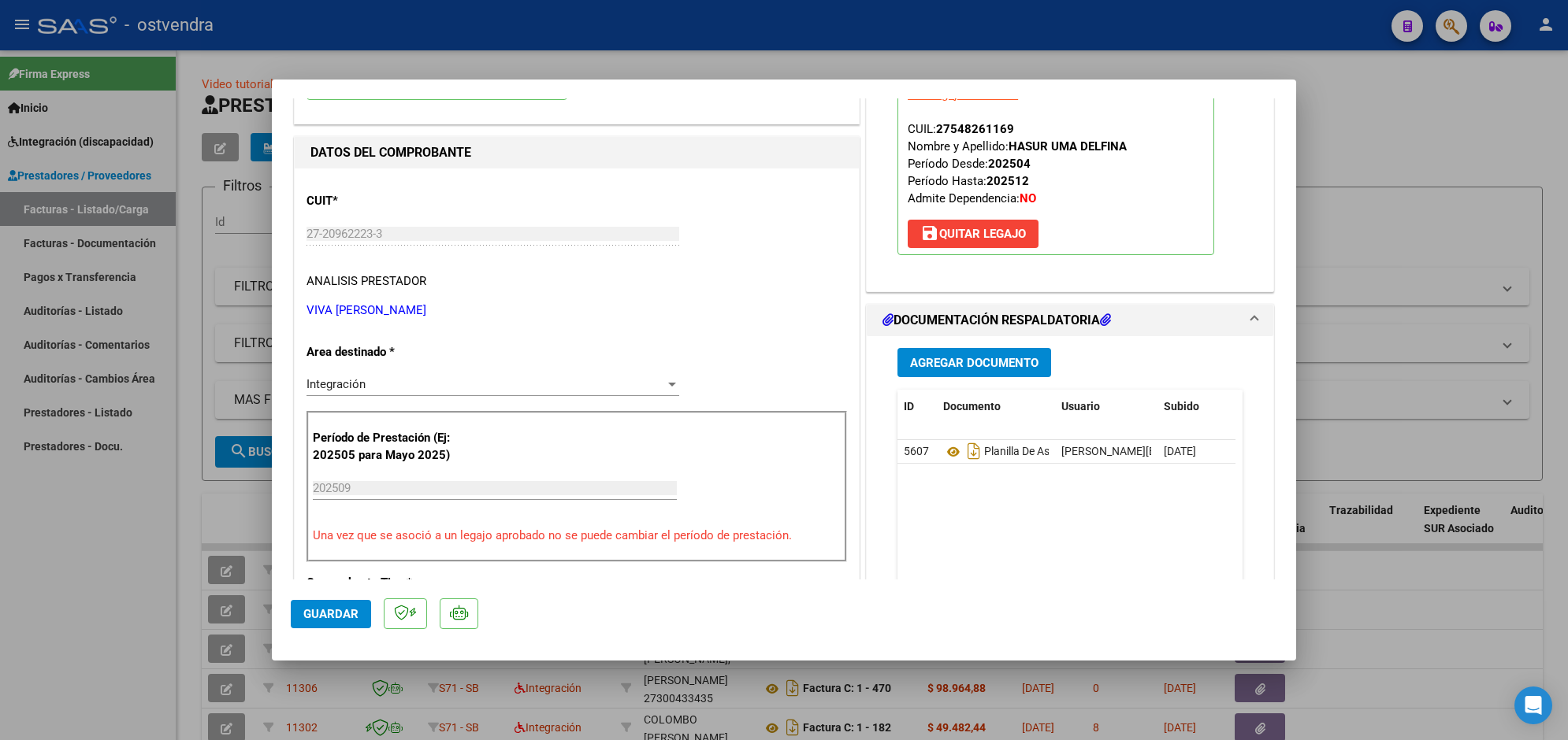
click at [332, 612] on span "Guardar" at bounding box center [330, 614] width 55 height 14
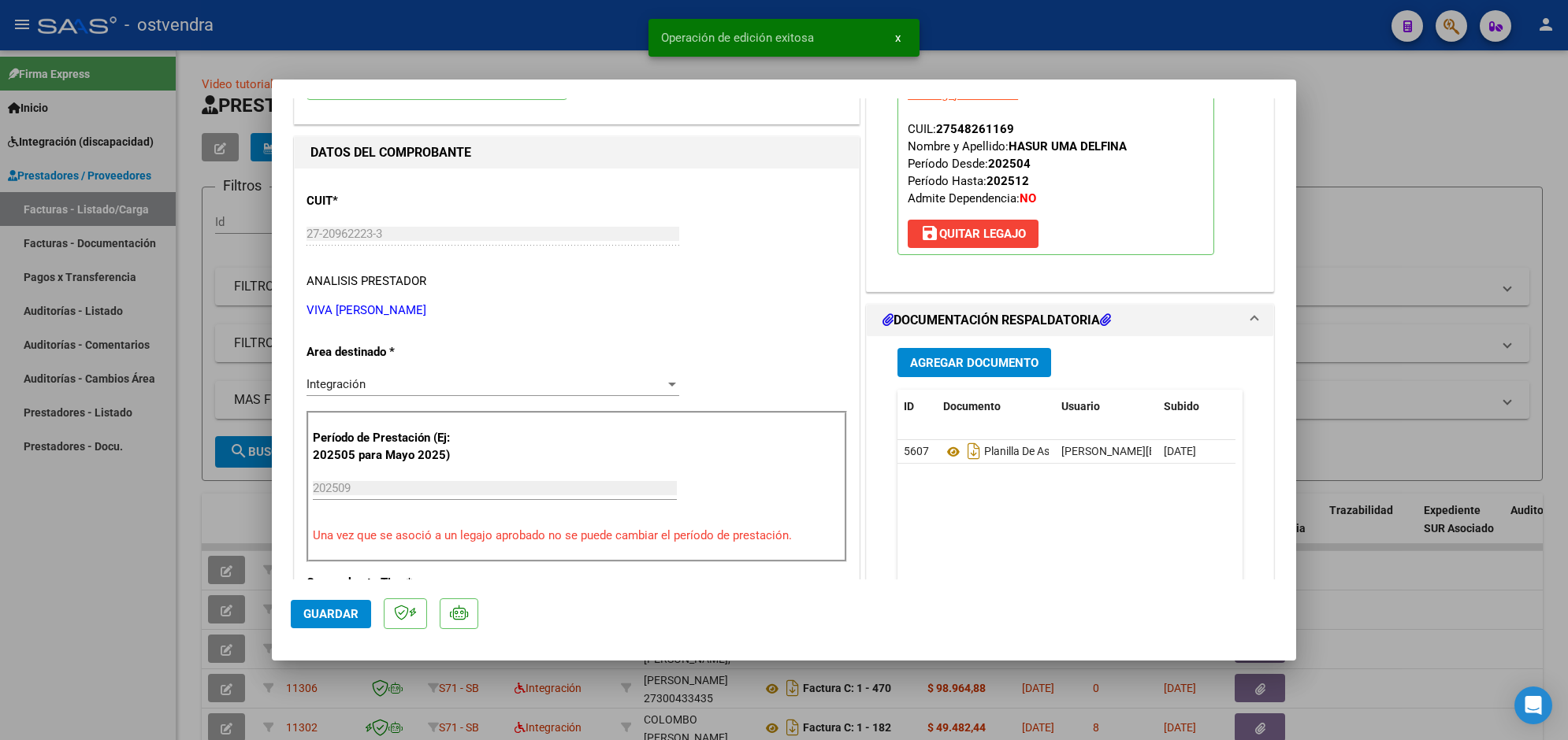
click at [304, 29] on div at bounding box center [784, 370] width 1568 height 740
type input "$ 0,00"
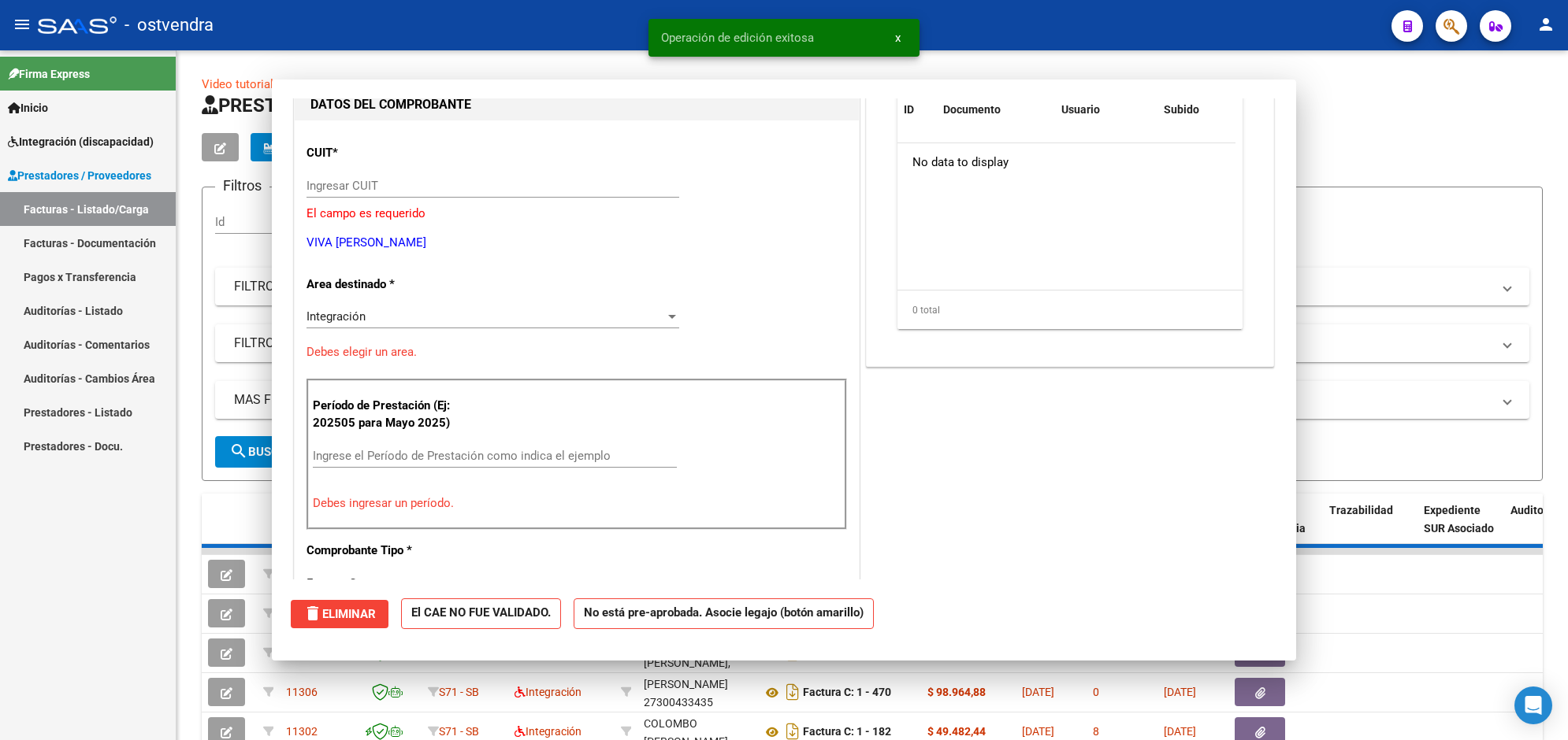
scroll to position [167, 0]
